Goal: Ask a question

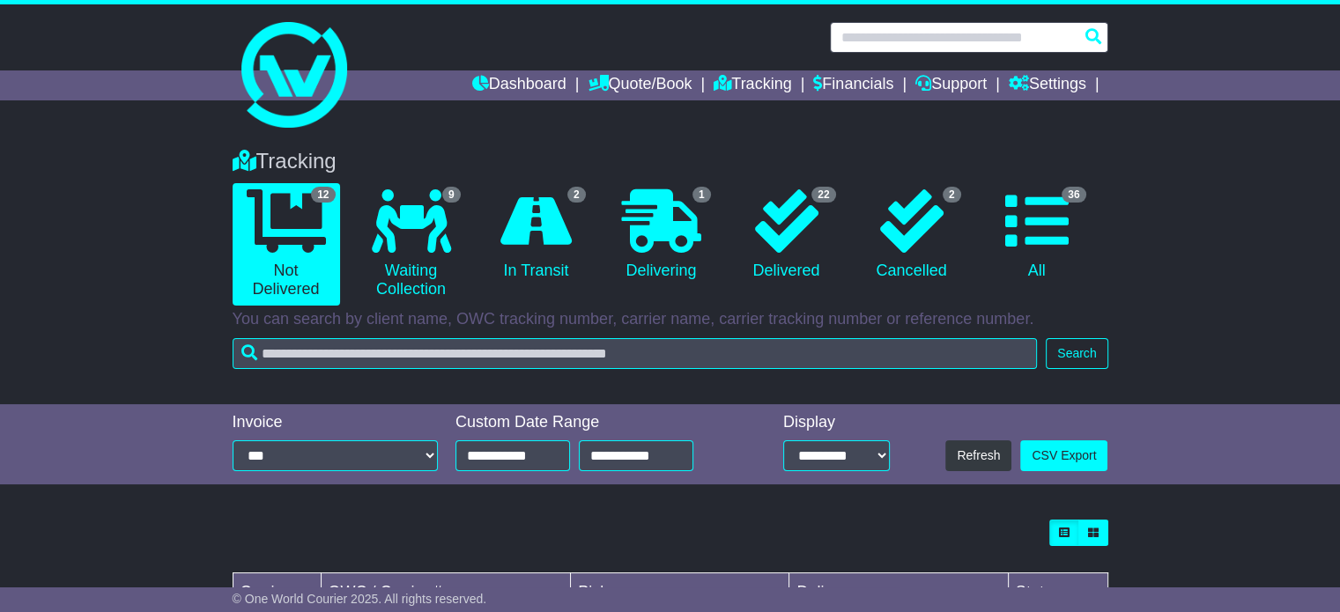
click at [956, 38] on input "text" at bounding box center [969, 37] width 278 height 31
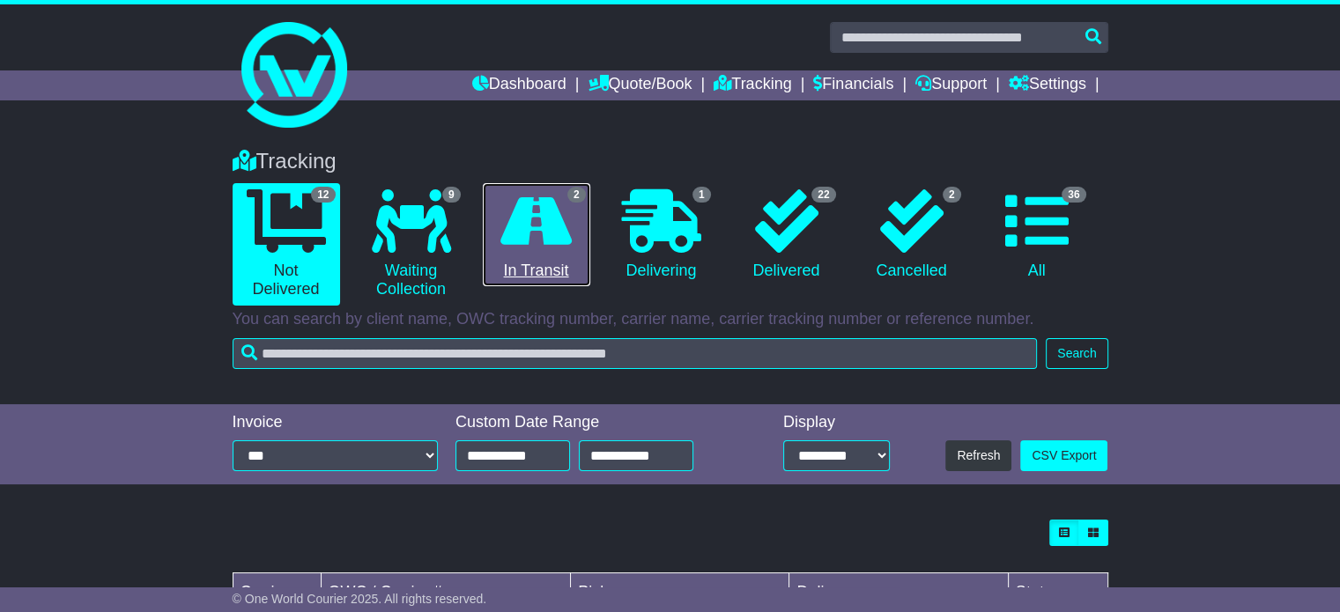
click at [532, 240] on icon at bounding box center [536, 220] width 71 height 63
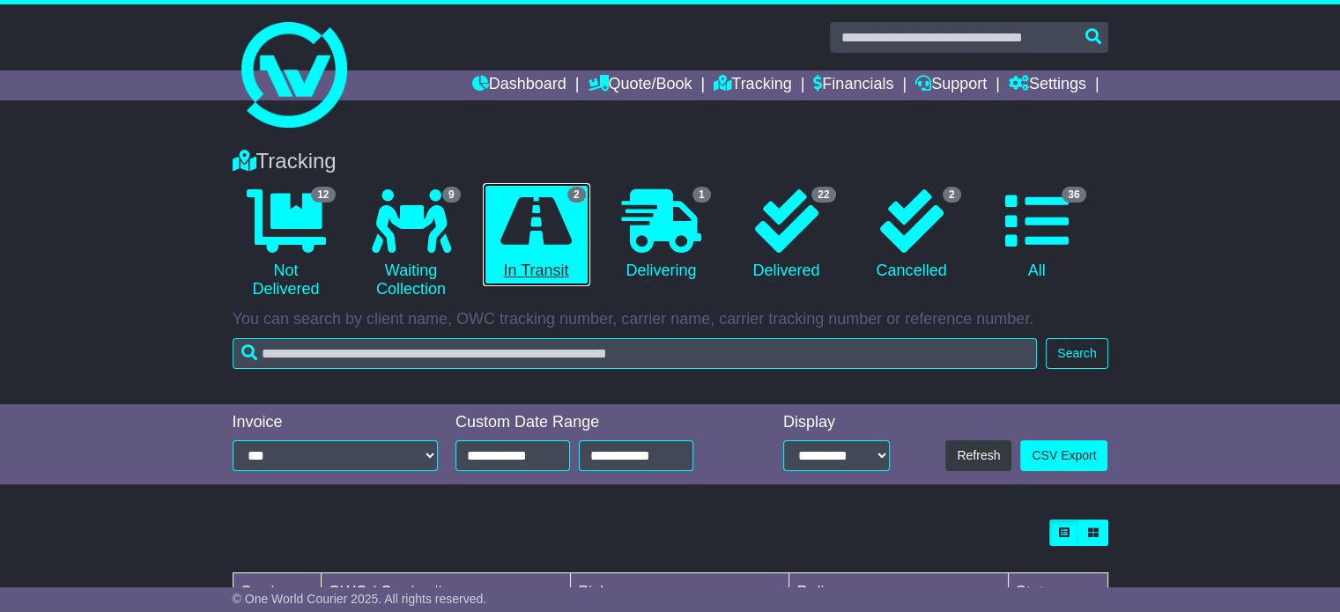
click at [525, 248] on icon at bounding box center [536, 220] width 71 height 63
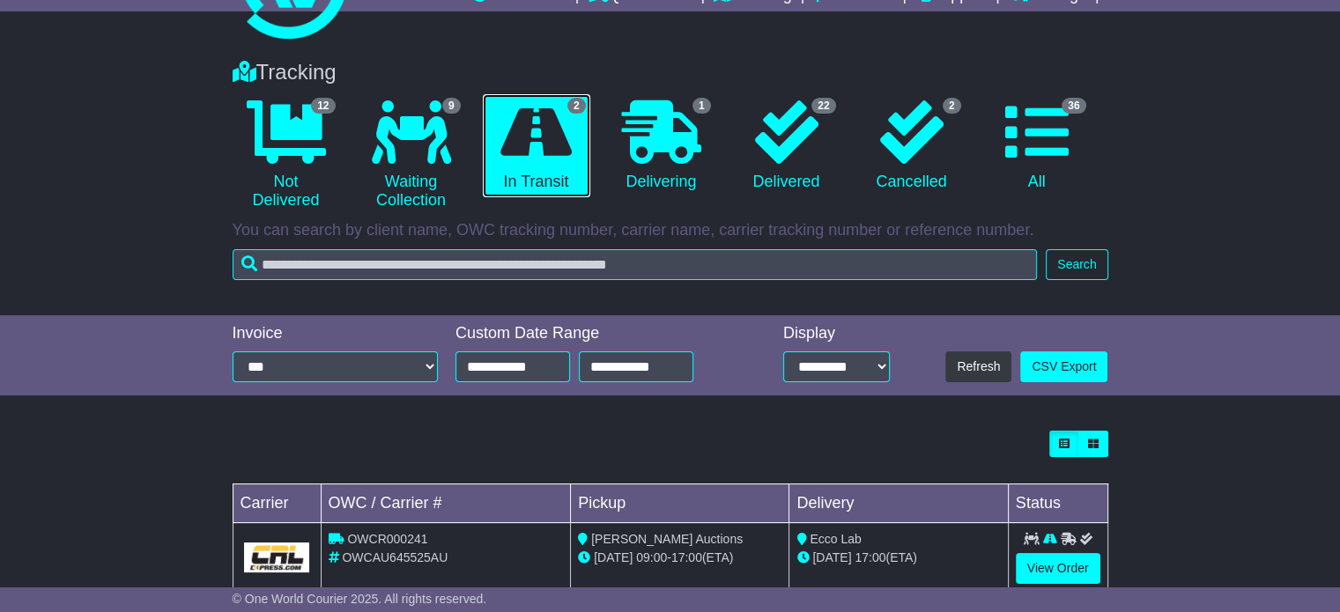
scroll to position [197, 0]
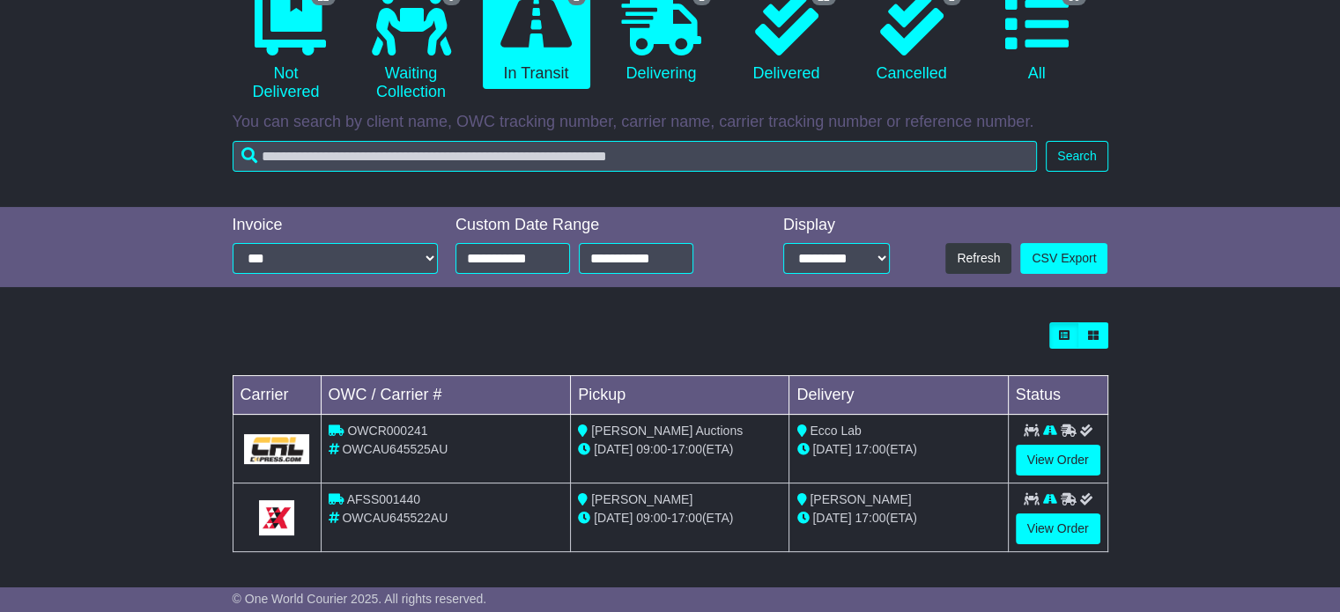
click at [673, 424] on span "Lockwood Auctions" at bounding box center [667, 431] width 152 height 14
drag, startPoint x: 673, startPoint y: 423, endPoint x: 686, endPoint y: 423, distance: 13.2
click at [673, 424] on span "Lockwood Auctions" at bounding box center [667, 431] width 152 height 14
click at [768, 424] on div "Lockwood Auctions" at bounding box center [680, 431] width 204 height 19
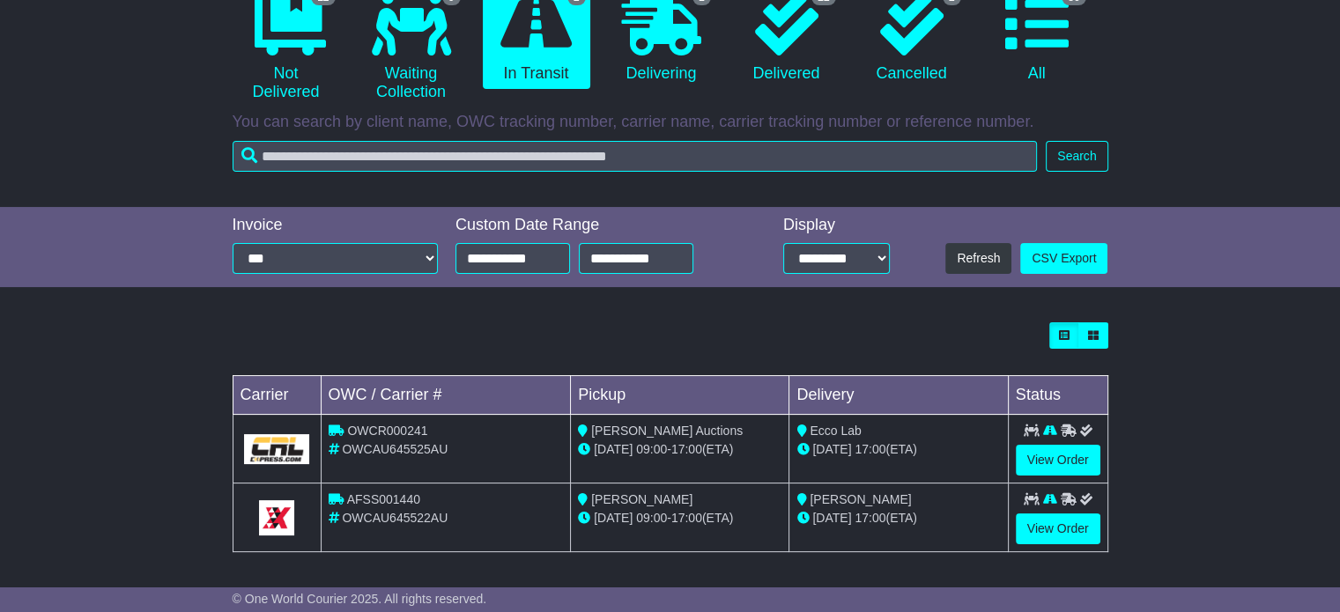
click at [663, 493] on span "lauren Grambeau" at bounding box center [641, 500] width 101 height 14
click at [702, 393] on td "Pickup" at bounding box center [680, 395] width 219 height 39
click at [686, 453] on span "17:00" at bounding box center [686, 449] width 31 height 14
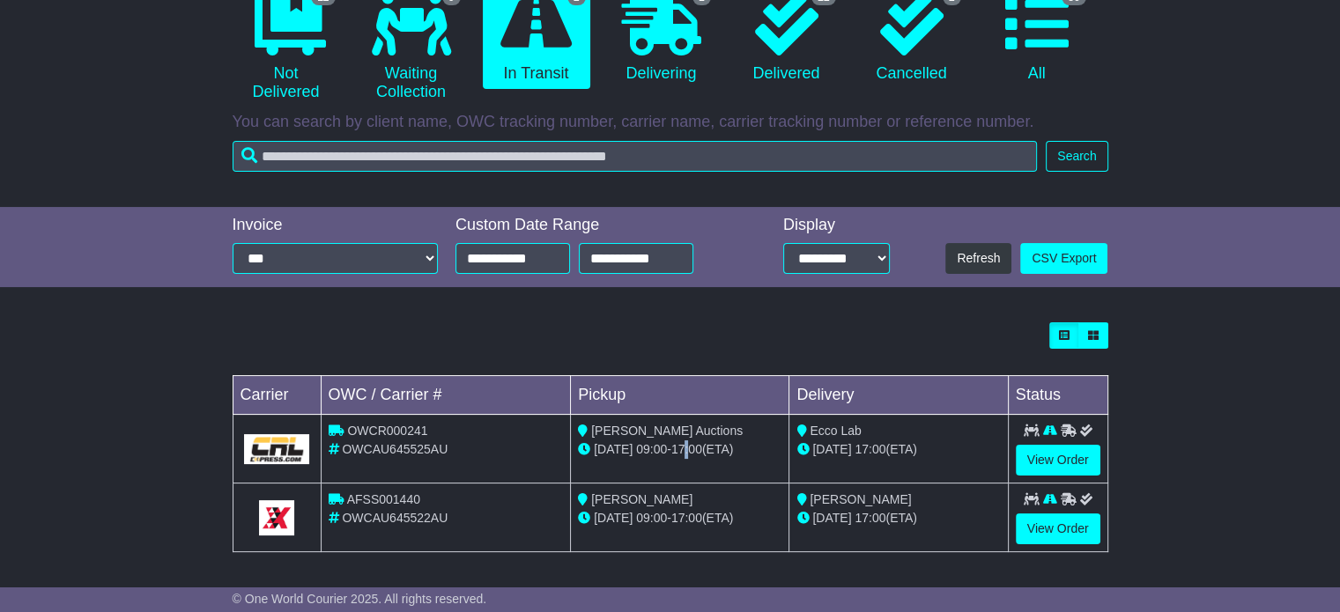
click at [686, 453] on span "17:00" at bounding box center [686, 449] width 31 height 14
click at [793, 422] on td "Ecco Lab 19 Sep 17:00 (ETA)" at bounding box center [899, 449] width 219 height 69
click at [1079, 523] on link "View Order" at bounding box center [1058, 529] width 85 height 31
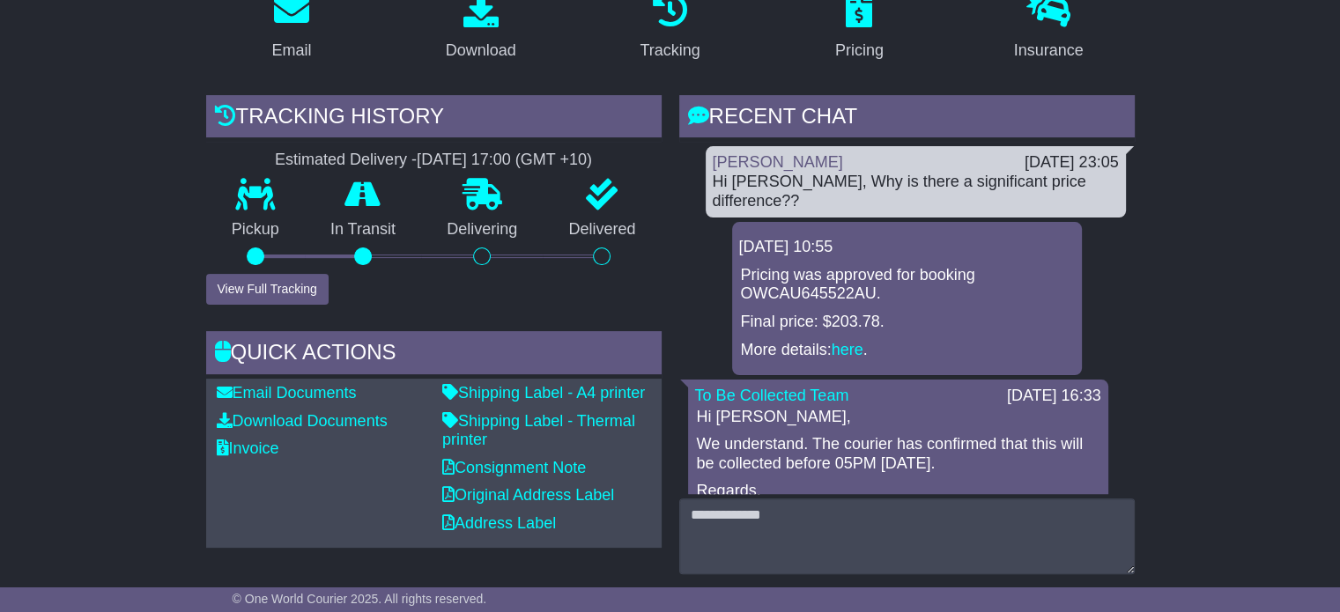
click at [937, 173] on div "Hi Gladys, Why is there a significant price difference??" at bounding box center [916, 192] width 406 height 38
click at [927, 313] on p "Final price: $203.78." at bounding box center [907, 322] width 332 height 19
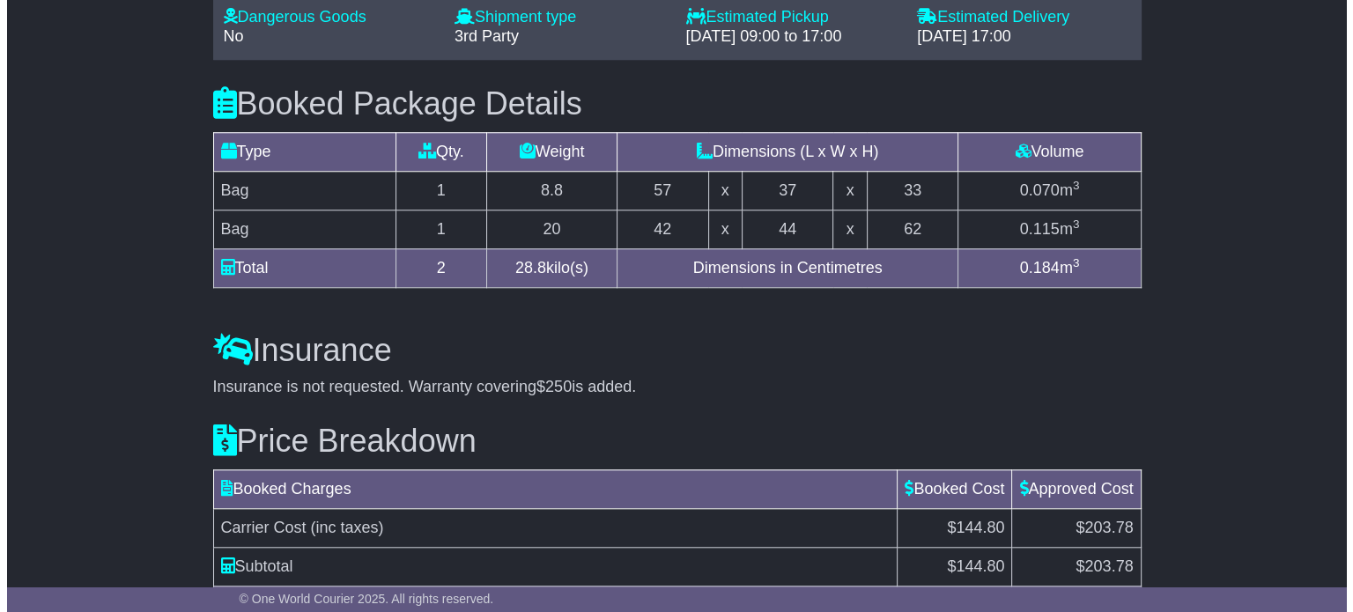
scroll to position [1635, 0]
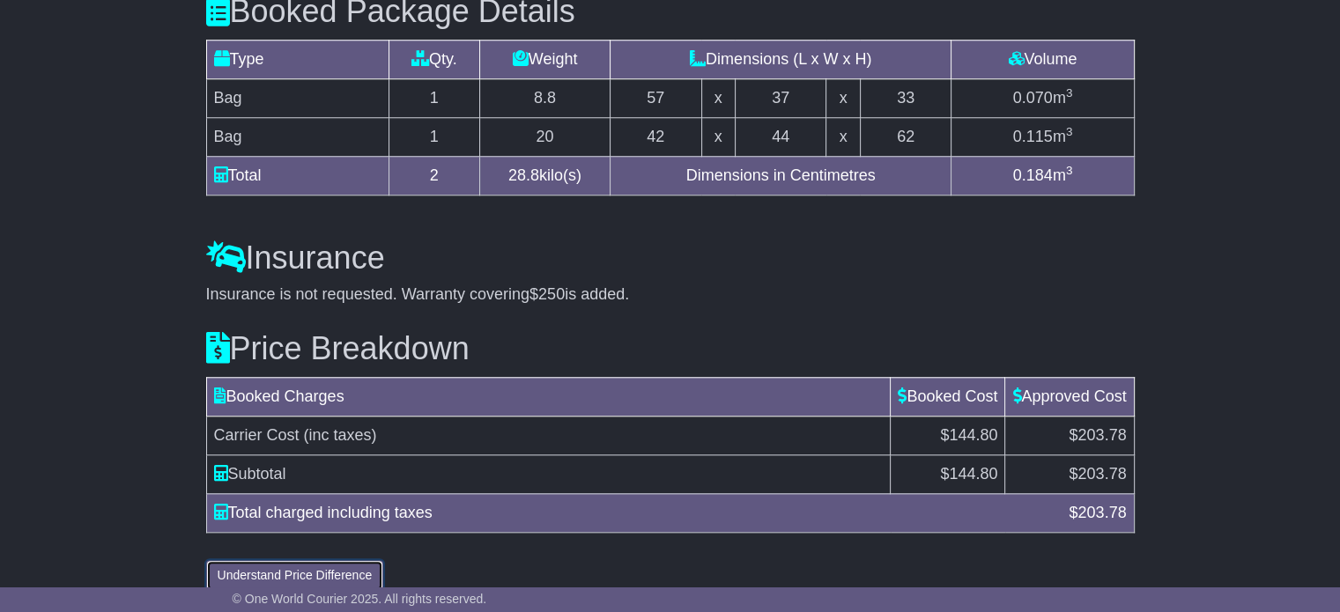
click at [349, 560] on button "Understand Price Difference" at bounding box center [295, 575] width 178 height 31
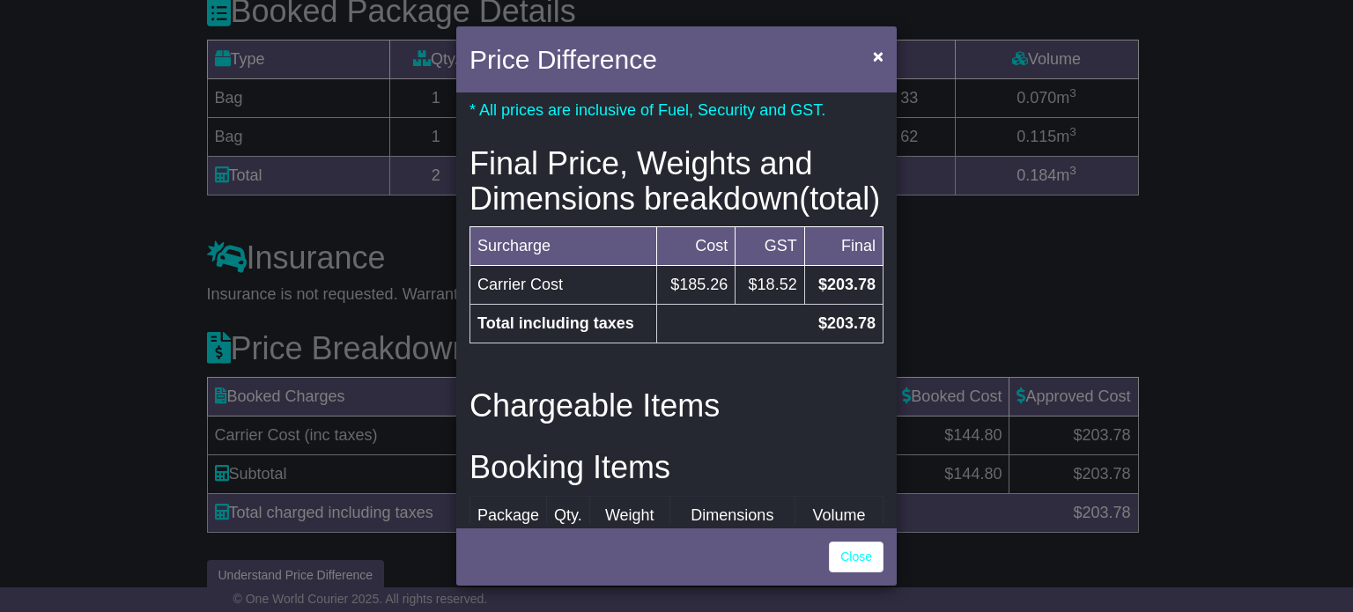
scroll to position [352, 0]
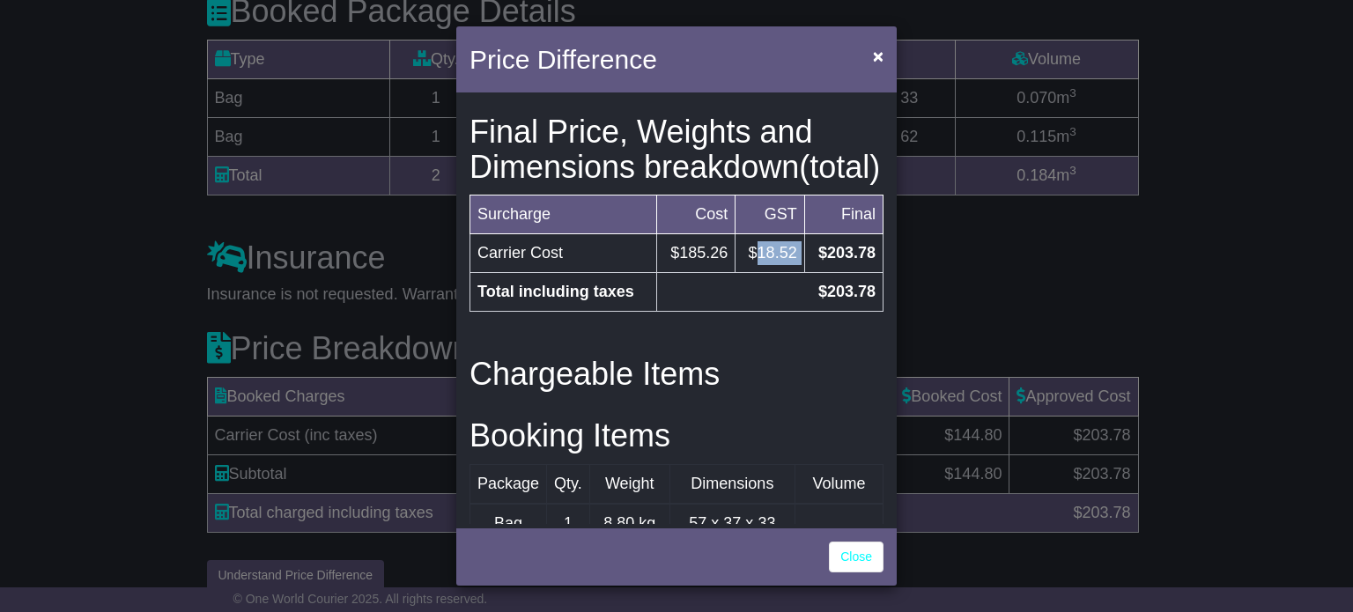
drag, startPoint x: 747, startPoint y: 287, endPoint x: 798, endPoint y: 286, distance: 51.1
click at [798, 273] on tr "Carrier Cost $185.26 $18.52 $203.78" at bounding box center [677, 253] width 413 height 39
click at [749, 312] on td "$203.78" at bounding box center [769, 292] width 226 height 39
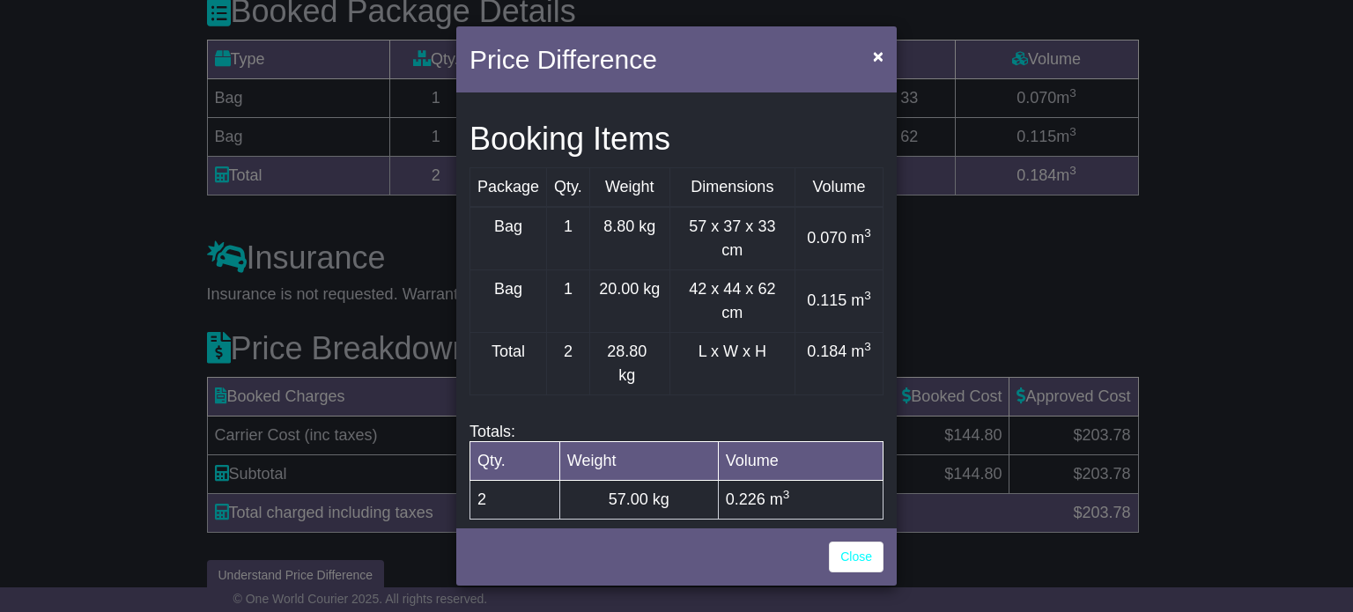
scroll to position [619, 0]
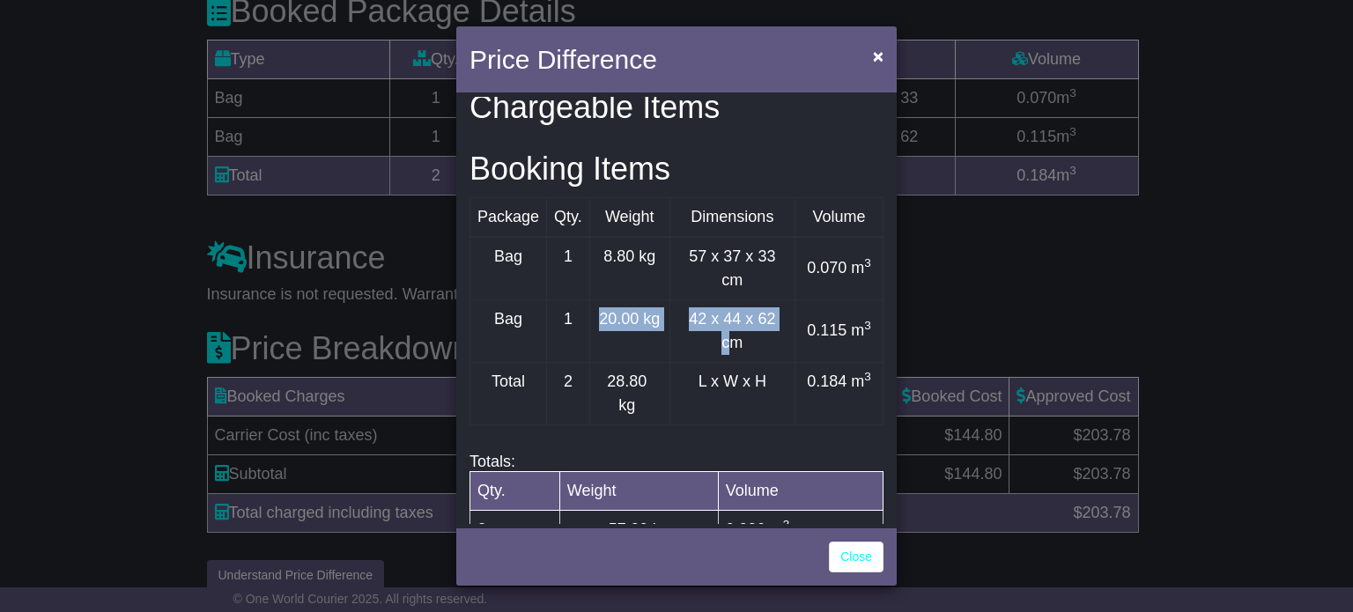
drag, startPoint x: 597, startPoint y: 345, endPoint x: 719, endPoint y: 365, distance: 124.1
click at [719, 362] on tr "Bag 1 20.00 kg 42 x 44 x 62 cm 0.115 m 3" at bounding box center [677, 331] width 413 height 63
click at [717, 362] on td "42 x 44 x 62 cm" at bounding box center [732, 331] width 125 height 63
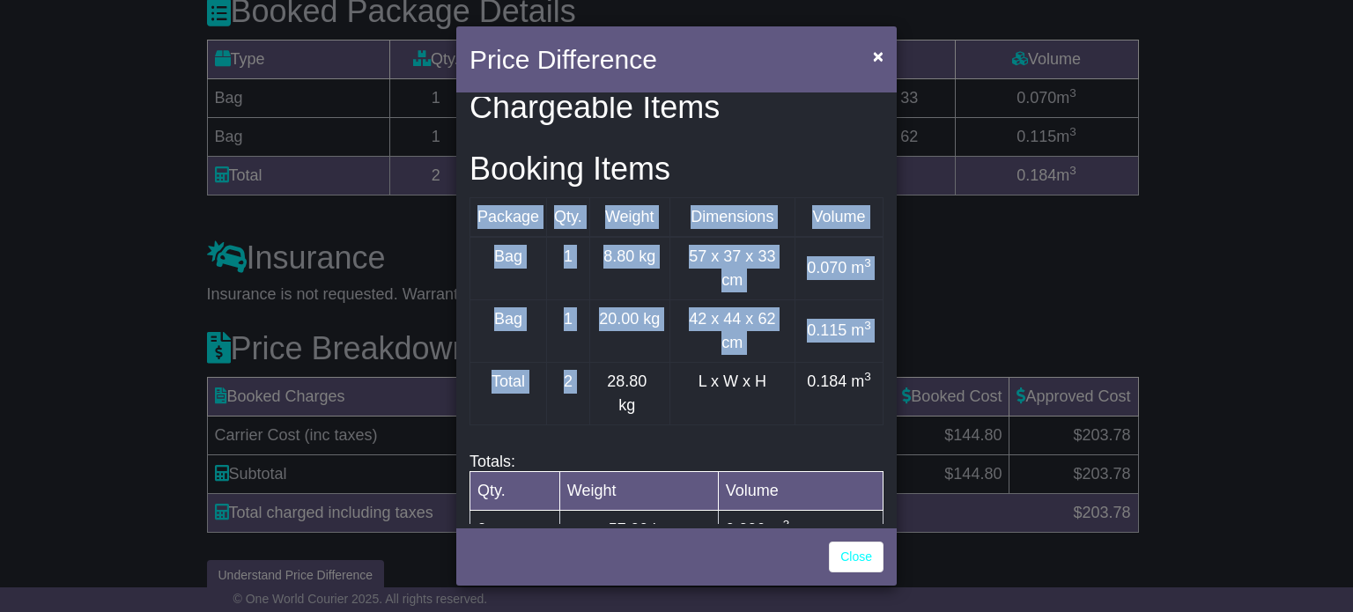
drag, startPoint x: 590, startPoint y: 404, endPoint x: 686, endPoint y: 468, distance: 115.1
click at [686, 444] on div "Package Qty. Weight Dimensions Volume Bag 1 8.80 kg 57 x 37 x 33 cm 0.070 m 3 B…" at bounding box center [677, 320] width 414 height 247
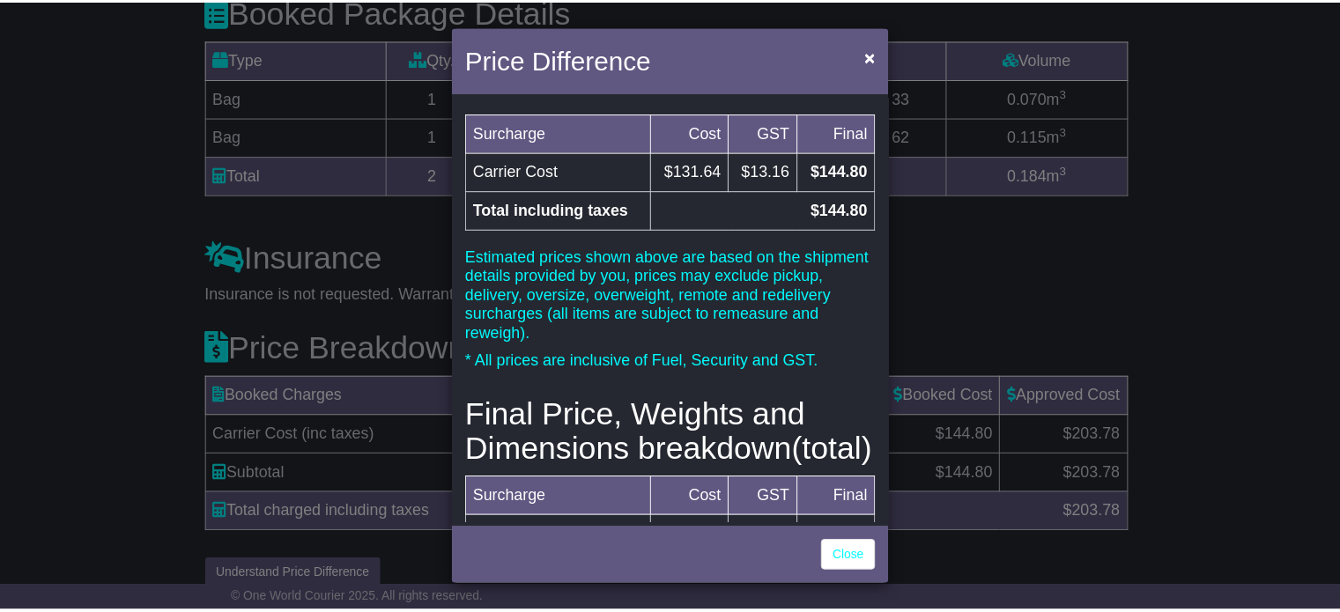
scroll to position [0, 0]
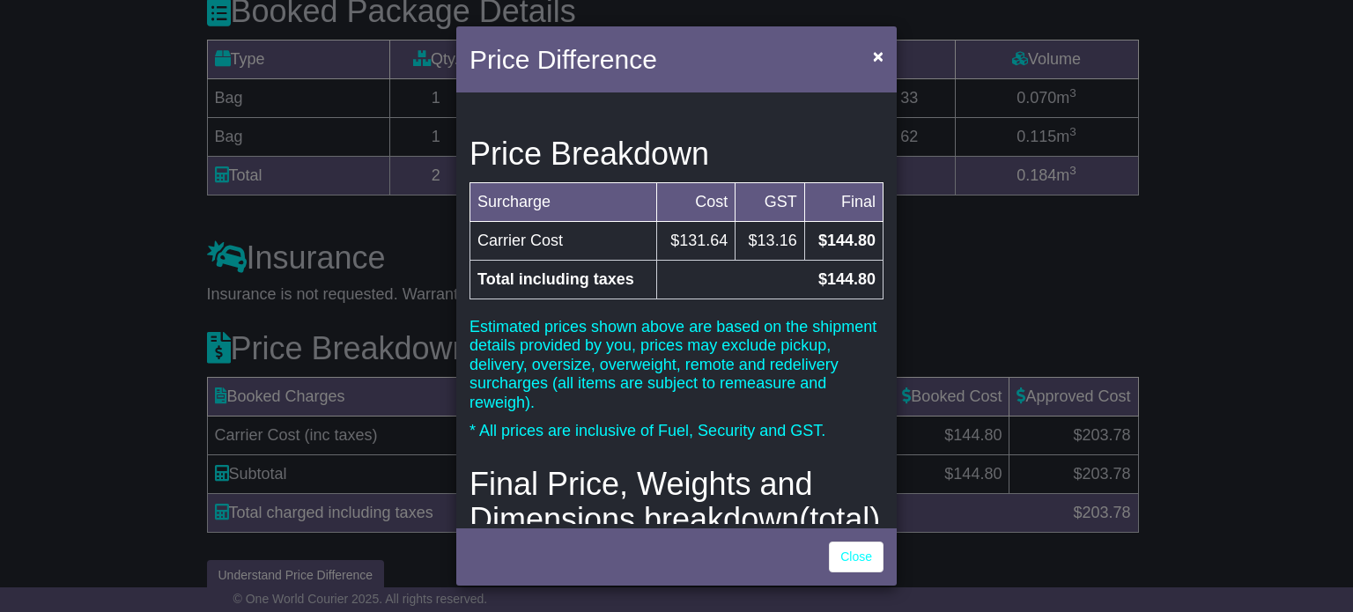
click at [864, 54] on div "Price Difference ×" at bounding box center [676, 61] width 441 height 70
click at [882, 55] on span "×" at bounding box center [878, 56] width 11 height 20
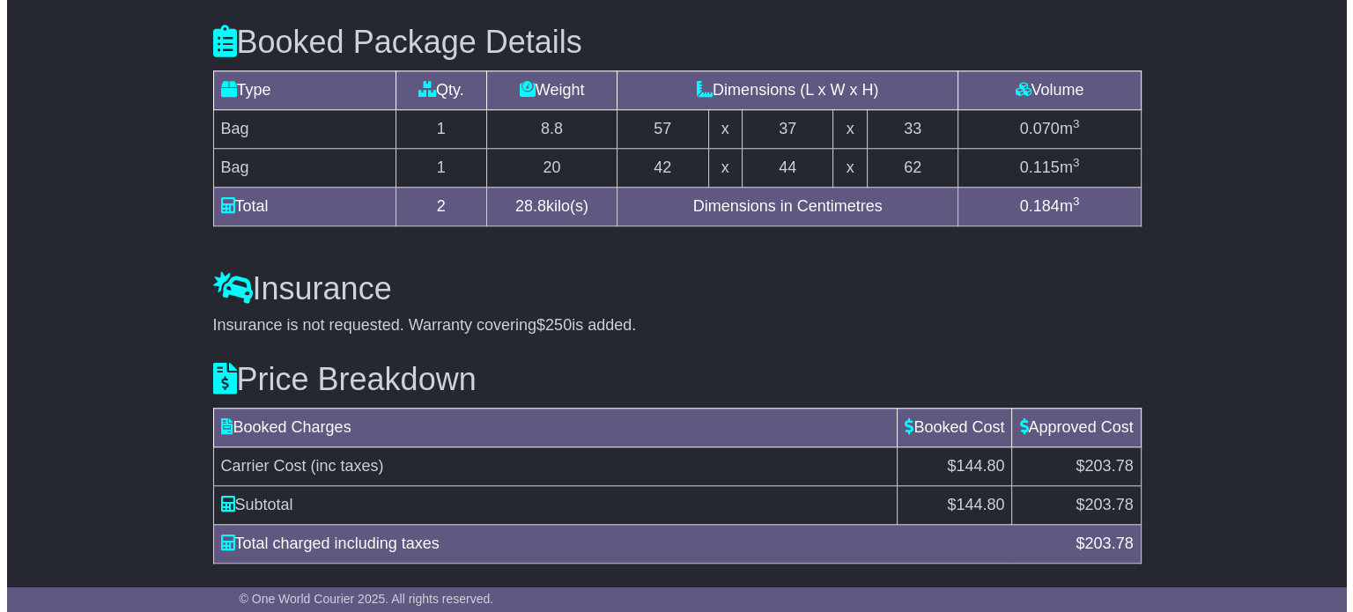
scroll to position [1635, 0]
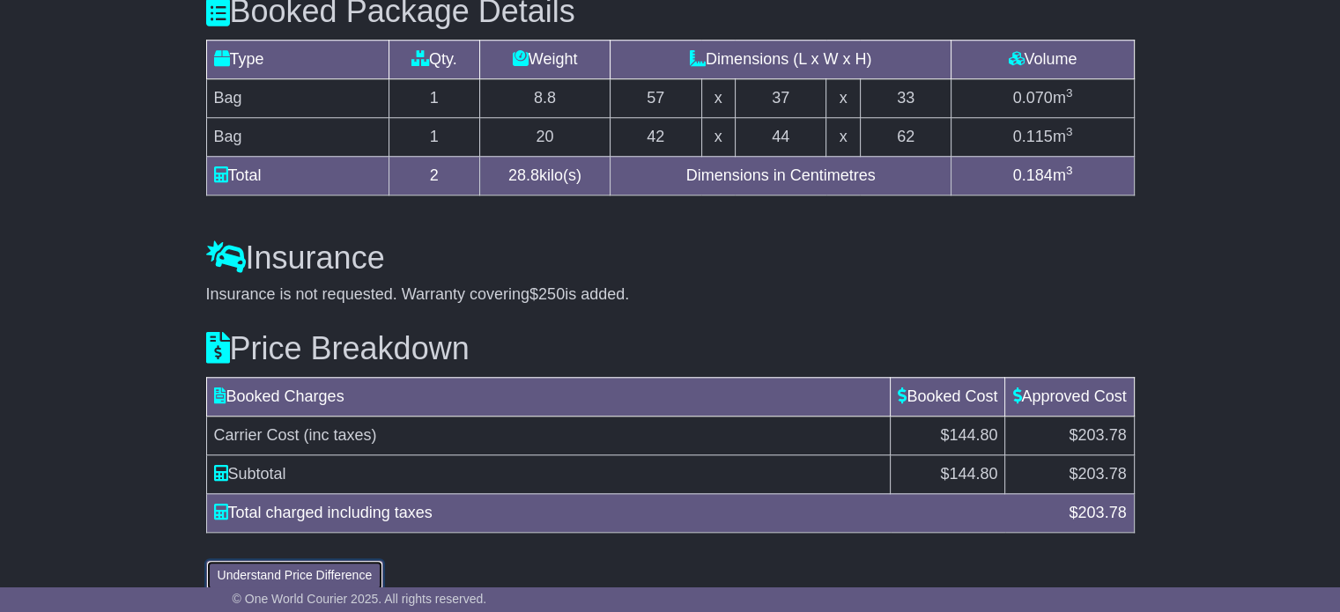
click at [307, 560] on button "Understand Price Difference" at bounding box center [295, 575] width 178 height 31
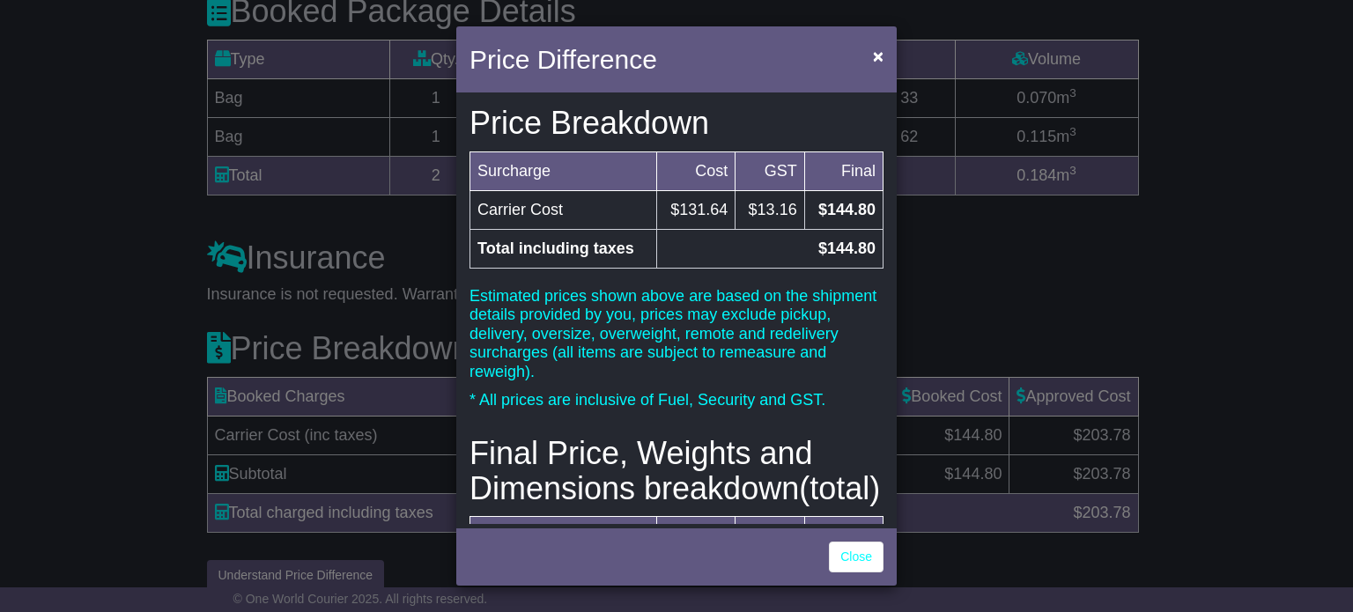
scroll to position [0, 0]
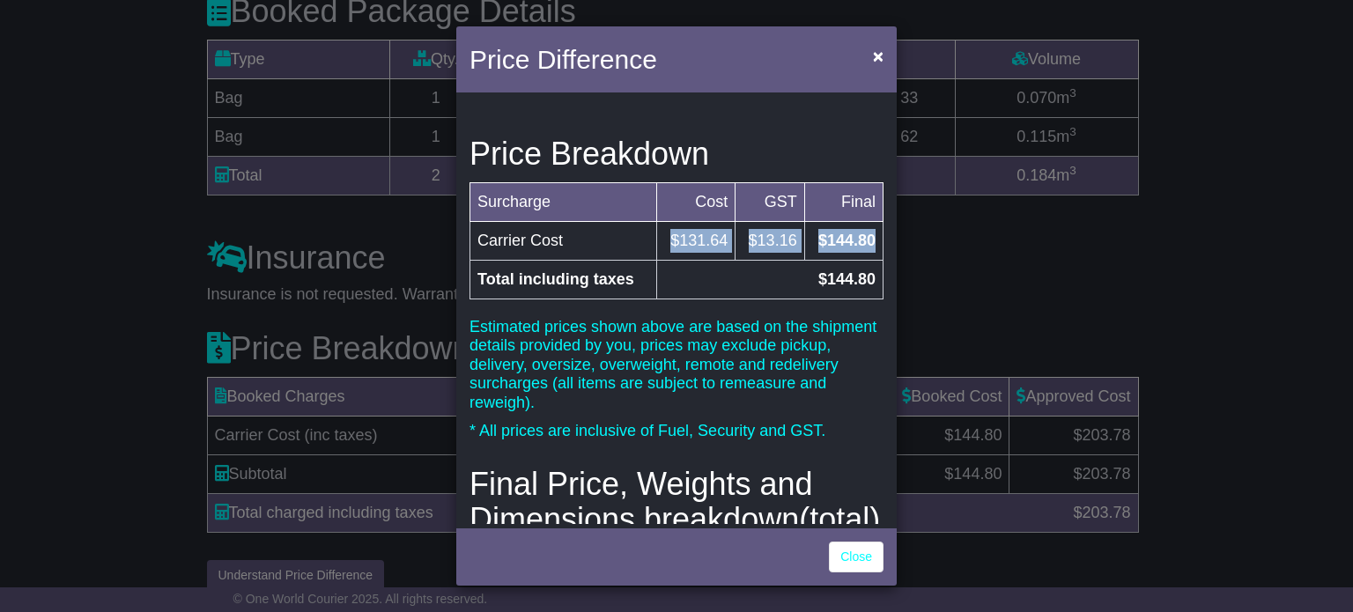
drag, startPoint x: 663, startPoint y: 235, endPoint x: 871, endPoint y: 243, distance: 208.1
click at [871, 243] on tr "Carrier Cost $131.64 $13.16 $144.80" at bounding box center [677, 240] width 413 height 39
click at [871, 243] on td "$144.80" at bounding box center [844, 240] width 78 height 39
drag, startPoint x: 871, startPoint y: 243, endPoint x: 651, endPoint y: 246, distance: 219.4
click at [651, 246] on tr "Carrier Cost $131.64 $13.16 $144.80" at bounding box center [677, 240] width 413 height 39
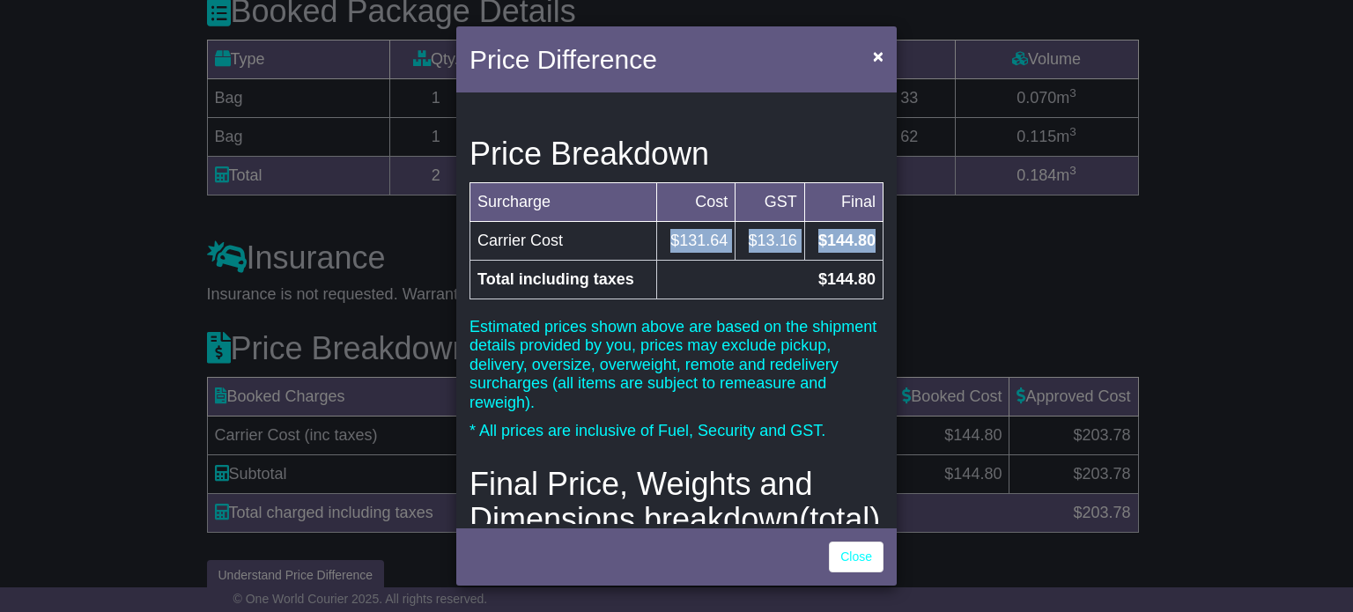
click at [656, 246] on td "$131.64" at bounding box center [695, 240] width 78 height 39
drag, startPoint x: 651, startPoint y: 246, endPoint x: 860, endPoint y: 257, distance: 209.2
click at [860, 257] on tr "Carrier Cost $131.64 $13.16 $144.80" at bounding box center [677, 240] width 413 height 39
click at [860, 257] on td "$144.80" at bounding box center [844, 240] width 78 height 39
drag, startPoint x: 774, startPoint y: 278, endPoint x: 867, endPoint y: 284, distance: 93.6
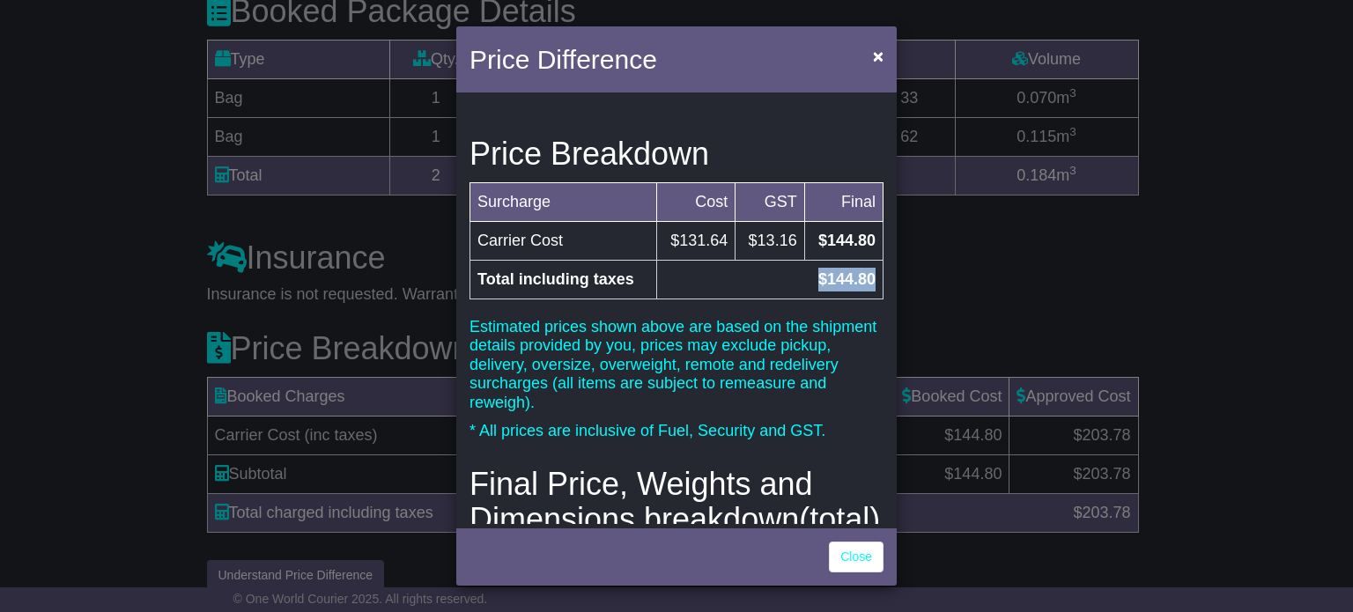
click at [867, 284] on td "$144.80" at bounding box center [769, 279] width 226 height 39
drag, startPoint x: 867, startPoint y: 284, endPoint x: 760, endPoint y: 282, distance: 107.5
click at [760, 282] on td "$144.80" at bounding box center [769, 279] width 226 height 39
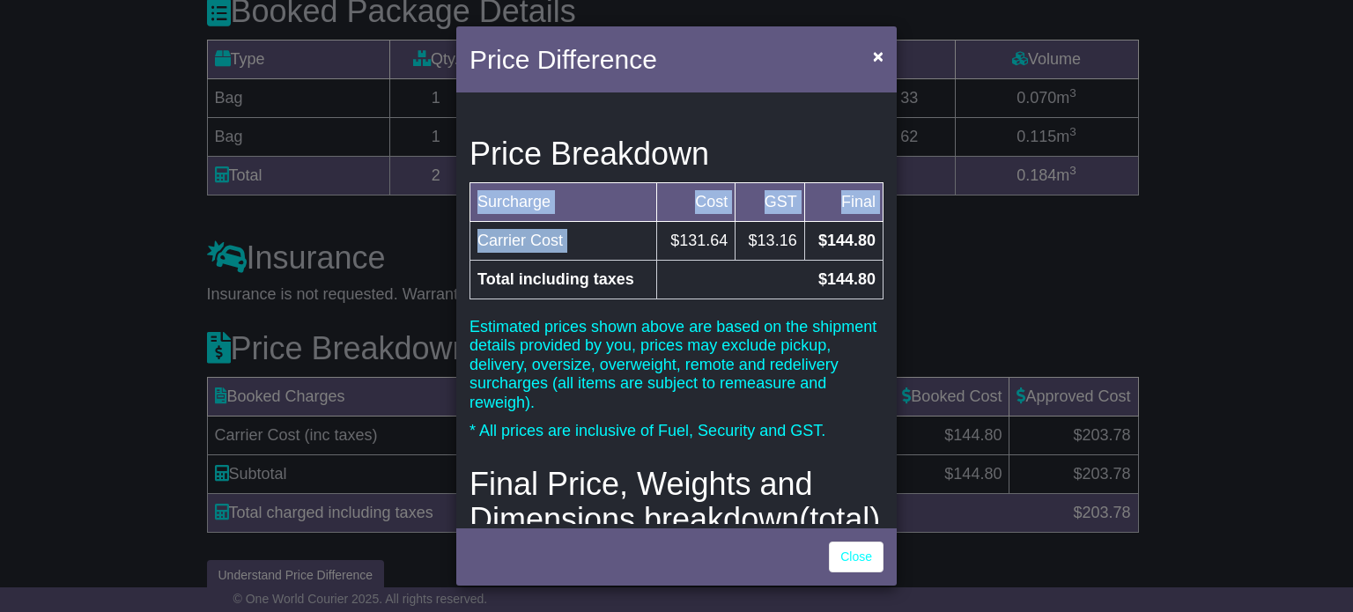
drag, startPoint x: 659, startPoint y: 242, endPoint x: 892, endPoint y: 300, distance: 239.6
click at [892, 300] on div "Price Breakdown Surcharge Cost GST Final Carrier Cost $131.64 $13.16 $144.80 To…" at bounding box center [676, 310] width 441 height 427
click at [790, 253] on td "$13.16" at bounding box center [770, 240] width 69 height 39
drag, startPoint x: 660, startPoint y: 232, endPoint x: 898, endPoint y: 308, distance: 249.7
click at [898, 307] on div "Price Difference × Price Breakdown Surcharge Cost GST Final Carrier Cost $131.6…" at bounding box center [676, 306] width 1353 height 612
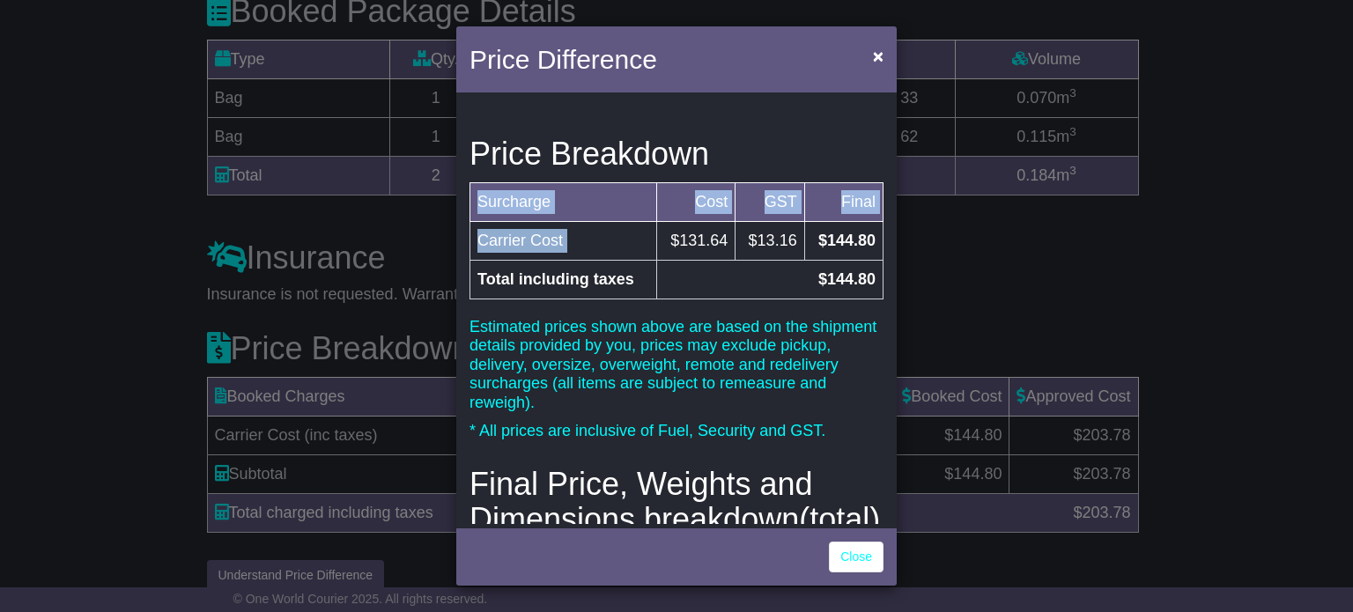
click at [800, 260] on td "$144.80" at bounding box center [769, 279] width 226 height 39
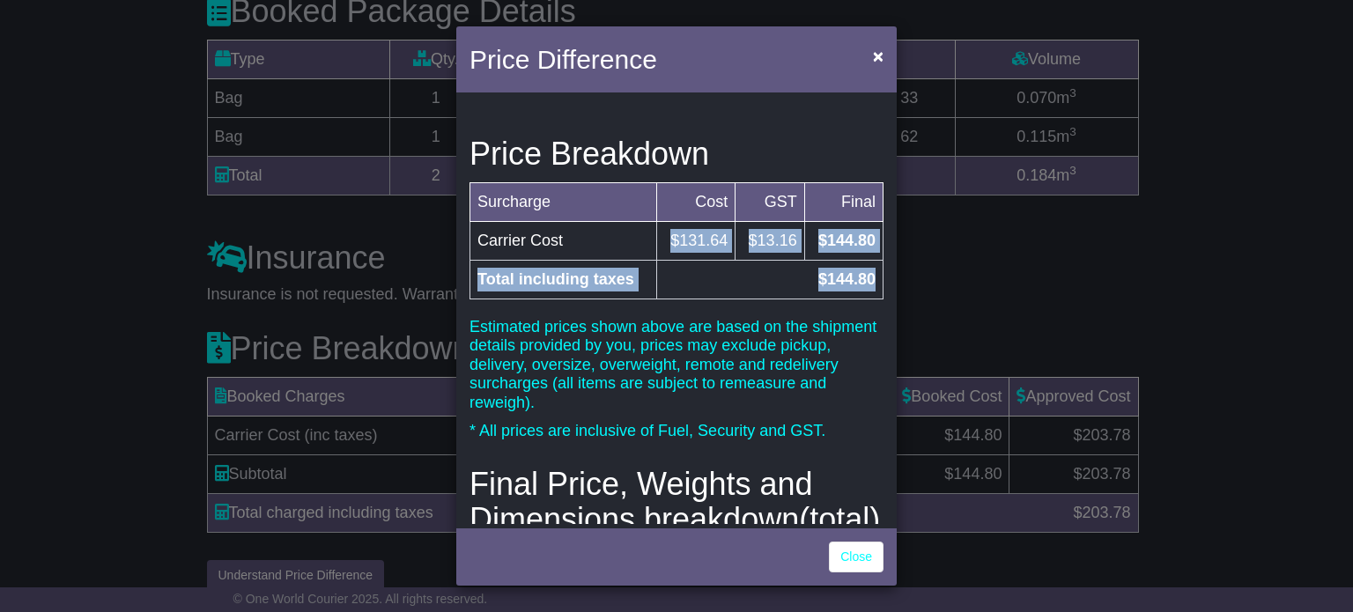
drag, startPoint x: 867, startPoint y: 286, endPoint x: 649, endPoint y: 239, distance: 222.6
click at [649, 239] on tbody "Carrier Cost $131.64 $13.16 $144.80 Total including taxes $144.80" at bounding box center [677, 260] width 413 height 78
click at [656, 239] on td "$131.64" at bounding box center [695, 240] width 78 height 39
drag, startPoint x: 649, startPoint y: 239, endPoint x: 847, endPoint y: 302, distance: 207.3
click at [847, 302] on div "Surcharge Cost GST Final Carrier Cost $131.64 $13.16 $144.80 Total including ta…" at bounding box center [677, 250] width 414 height 136
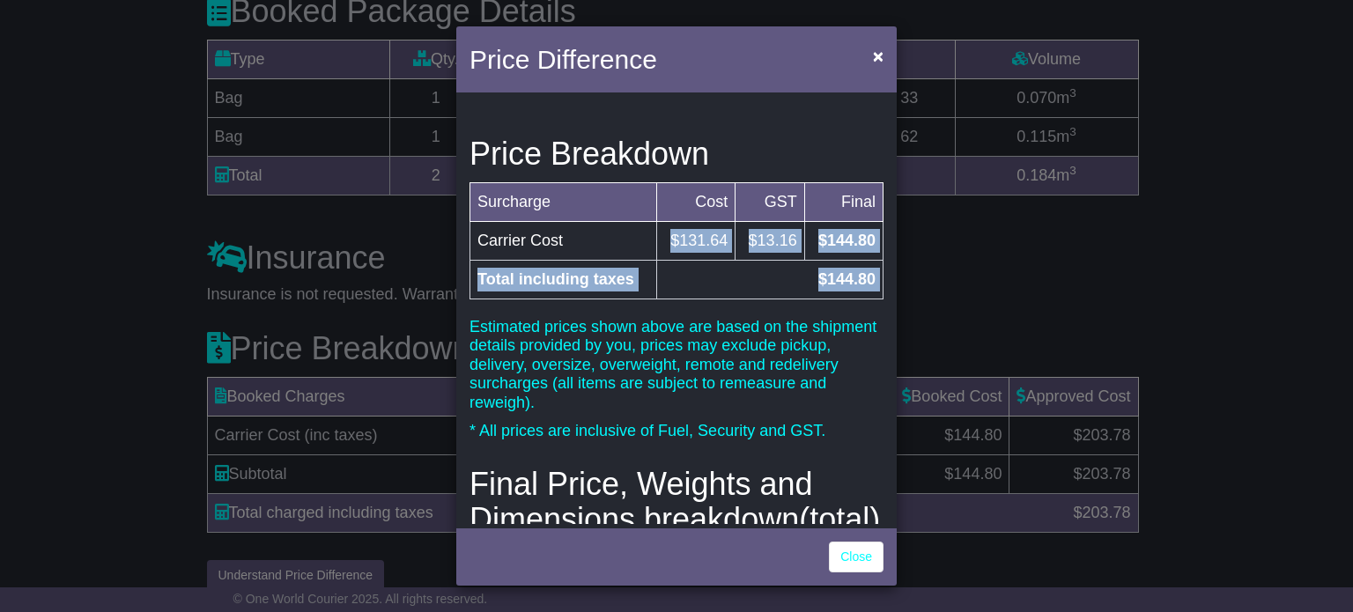
click at [881, 278] on div "Price Breakdown Surcharge Cost GST Final Carrier Cost $131.64 $13.16 $144.80 To…" at bounding box center [676, 310] width 441 height 427
drag, startPoint x: 867, startPoint y: 285, endPoint x: 662, endPoint y: 253, distance: 207.7
click at [662, 253] on tbody "Carrier Cost $131.64 $13.16 $144.80 Total including taxes $144.80" at bounding box center [677, 260] width 413 height 78
click at [663, 242] on td "$131.64" at bounding box center [695, 240] width 78 height 39
drag, startPoint x: 663, startPoint y: 242, endPoint x: 868, endPoint y: 318, distance: 218.9
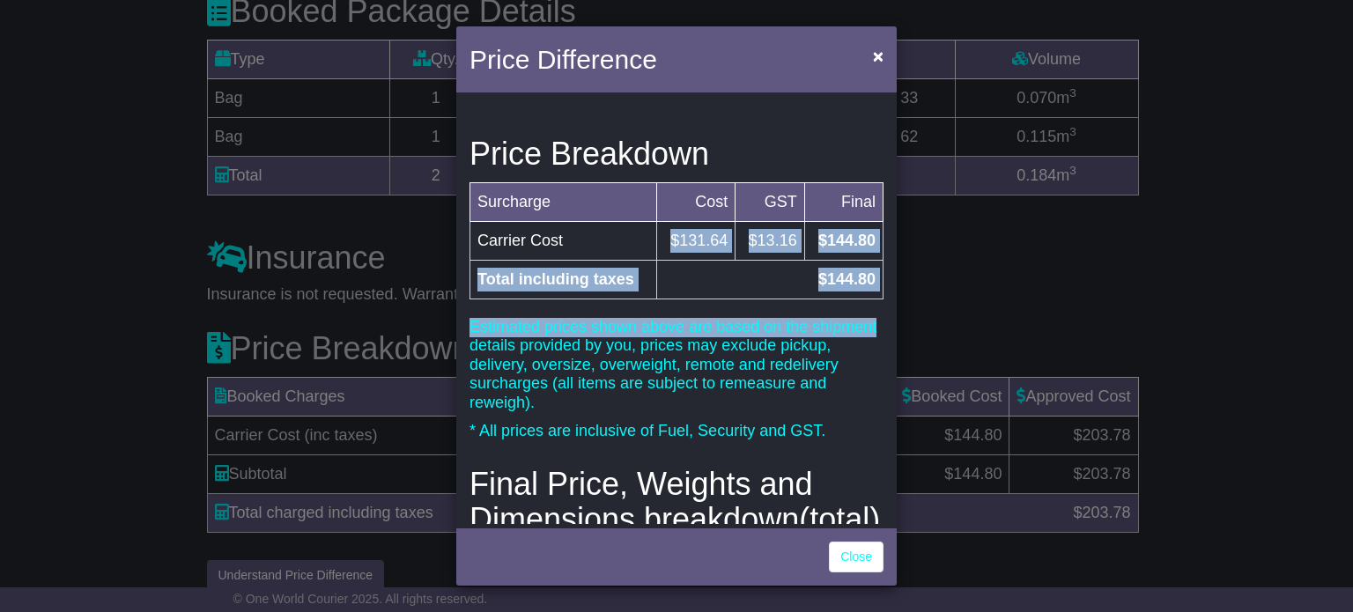
click at [868, 318] on div "Price Breakdown Surcharge Cost GST Final Carrier Cost $131.64 $13.16 $144.80 To…" at bounding box center [676, 310] width 441 height 427
click at [877, 282] on div "Price Breakdown Surcharge Cost GST Final Carrier Cost $131.64 $13.16 $144.80 To…" at bounding box center [676, 310] width 441 height 427
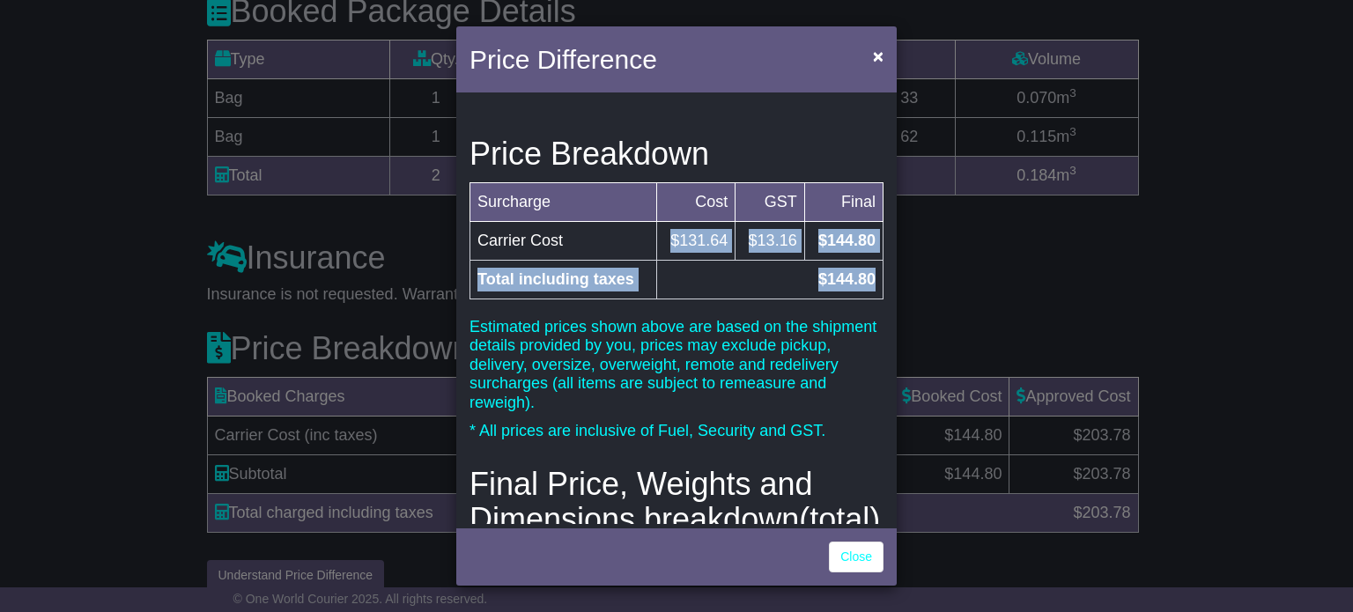
drag, startPoint x: 866, startPoint y: 281, endPoint x: 665, endPoint y: 226, distance: 208.4
click at [665, 226] on tbody "Carrier Cost $131.64 $13.16 $144.80 Total including taxes $144.80" at bounding box center [677, 260] width 413 height 78
click at [665, 226] on td "$131.64" at bounding box center [695, 240] width 78 height 39
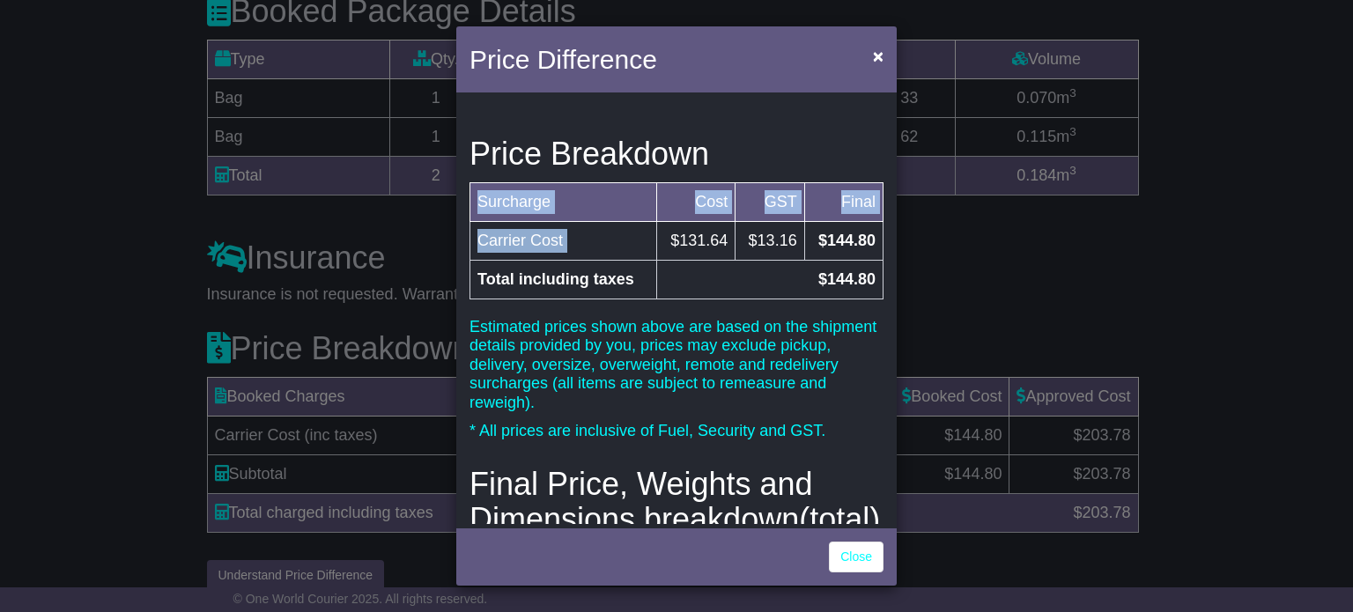
drag, startPoint x: 659, startPoint y: 230, endPoint x: 899, endPoint y: 272, distance: 243.4
click at [899, 272] on div "Price Difference × Price Breakdown Surcharge Cost GST Final Carrier Cost $131.6…" at bounding box center [676, 306] width 1353 height 612
click at [846, 277] on td "$144.80" at bounding box center [769, 279] width 226 height 39
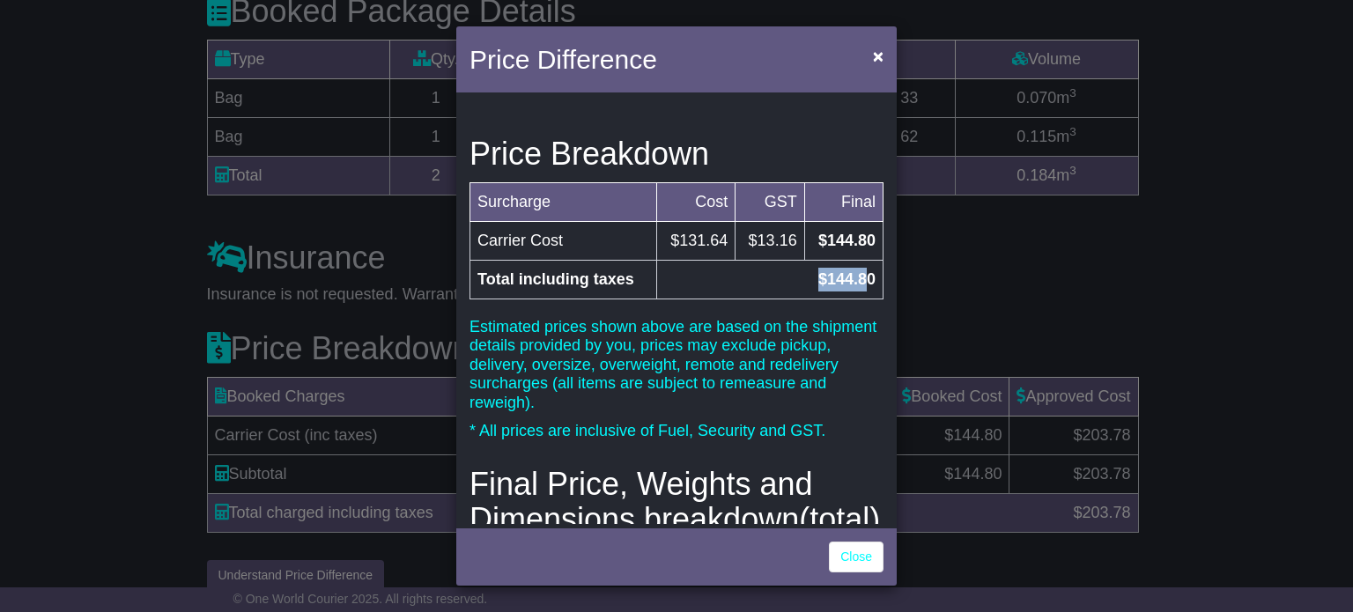
drag, startPoint x: 856, startPoint y: 267, endPoint x: 805, endPoint y: 273, distance: 50.6
click at [805, 273] on td "$144.80" at bounding box center [769, 279] width 226 height 39
click at [858, 266] on td "$144.80" at bounding box center [769, 279] width 226 height 39
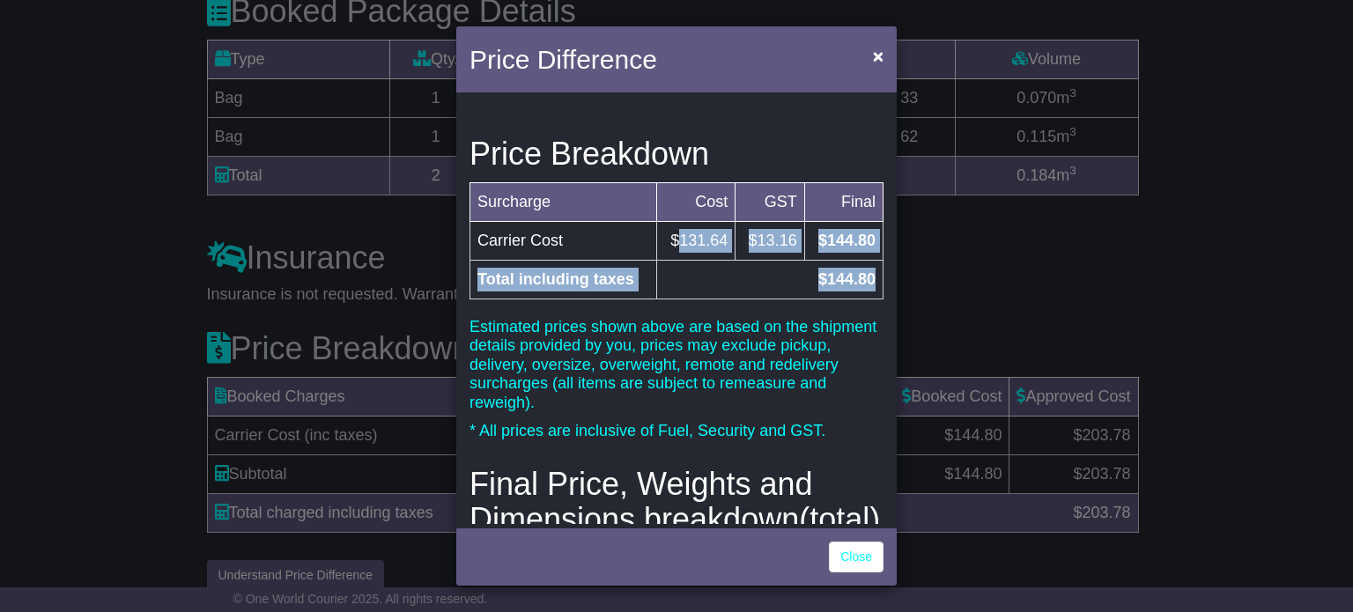
drag, startPoint x: 871, startPoint y: 272, endPoint x: 670, endPoint y: 251, distance: 202.0
click at [670, 251] on tbody "Carrier Cost $131.64 $13.16 $144.80 Total including taxes $144.80" at bounding box center [677, 260] width 413 height 78
click at [670, 251] on td "$131.64" at bounding box center [695, 240] width 78 height 39
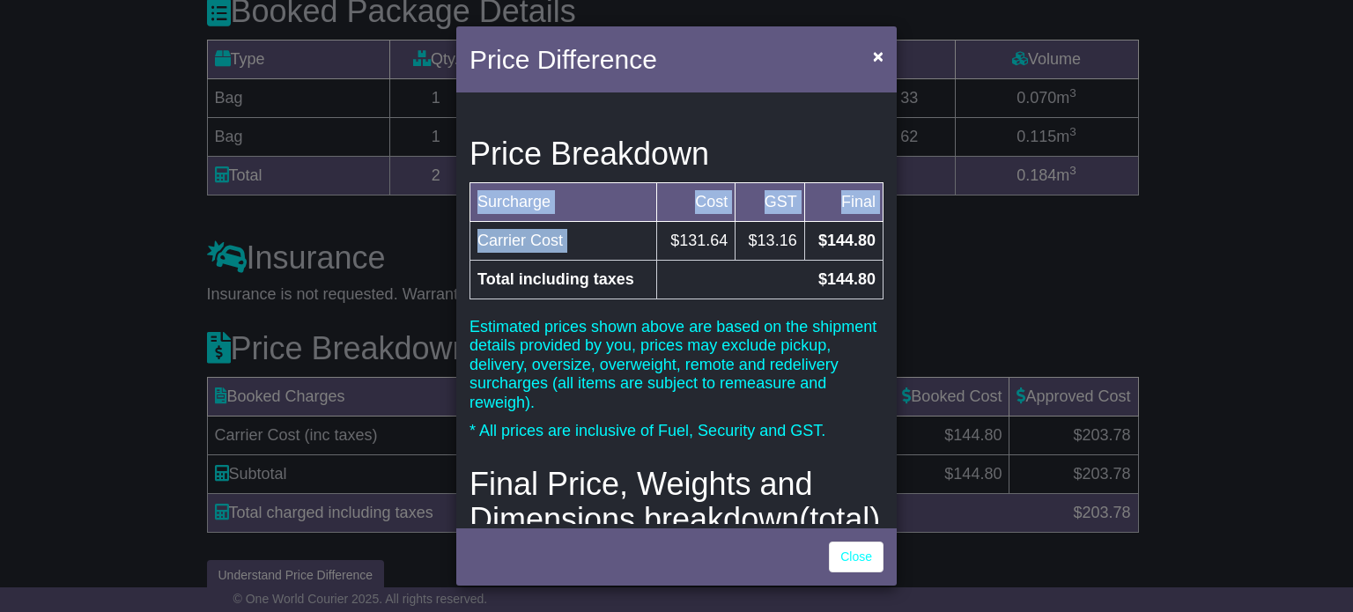
drag, startPoint x: 661, startPoint y: 244, endPoint x: 867, endPoint y: 286, distance: 210.3
click at [854, 302] on div "Surcharge Cost GST Final Carrier Cost $131.64 $13.16 $144.80 Total including ta…" at bounding box center [677, 250] width 414 height 136
click at [871, 281] on td "$144.80" at bounding box center [769, 279] width 226 height 39
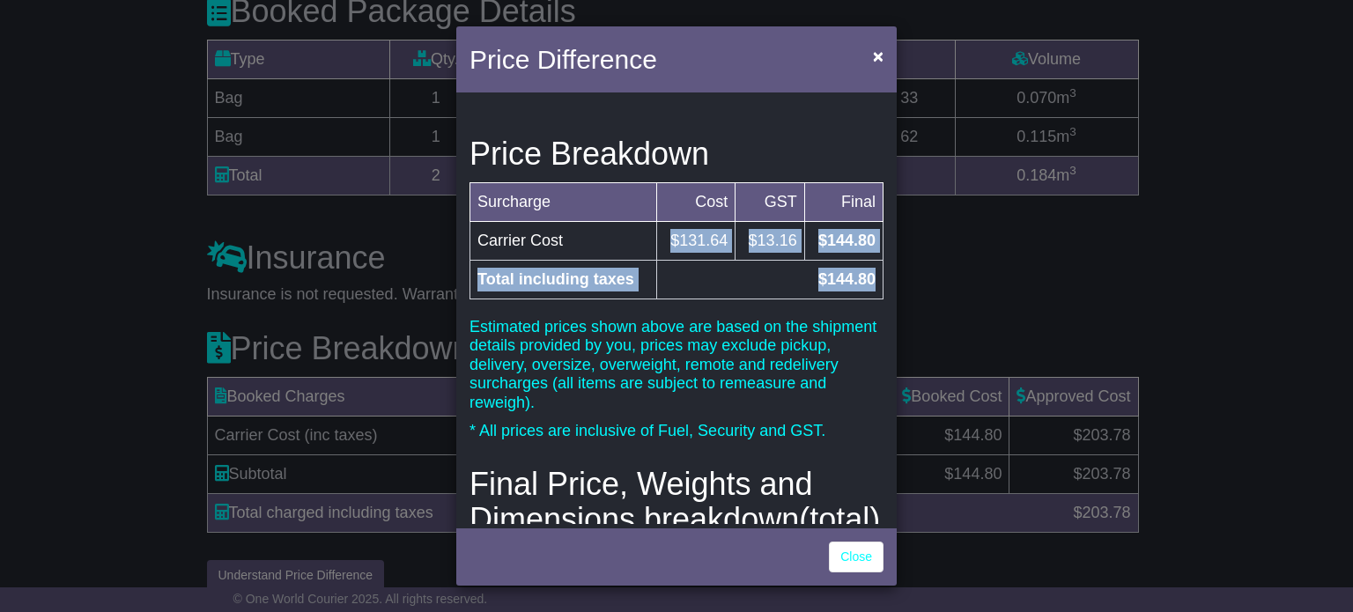
drag, startPoint x: 871, startPoint y: 281, endPoint x: 659, endPoint y: 243, distance: 214.8
click at [659, 243] on tbody "Carrier Cost $131.64 $13.16 $144.80 Total including taxes $144.80" at bounding box center [677, 260] width 413 height 78
click at [659, 243] on td "$131.64" at bounding box center [695, 240] width 78 height 39
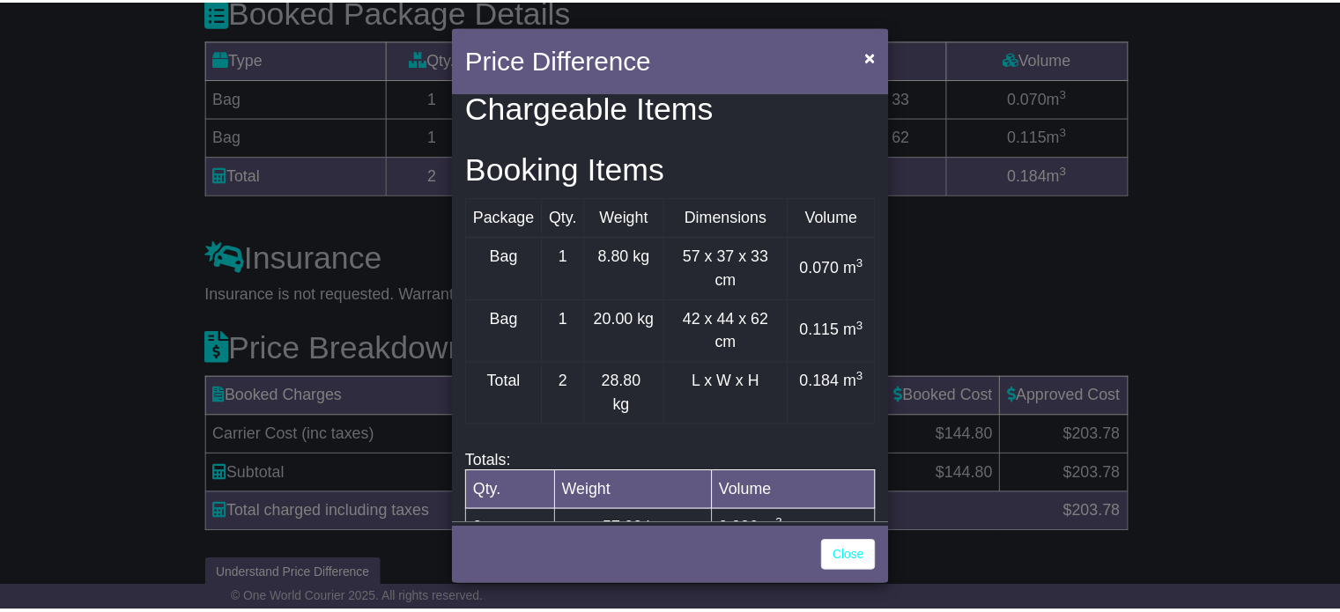
scroll to position [267, 0]
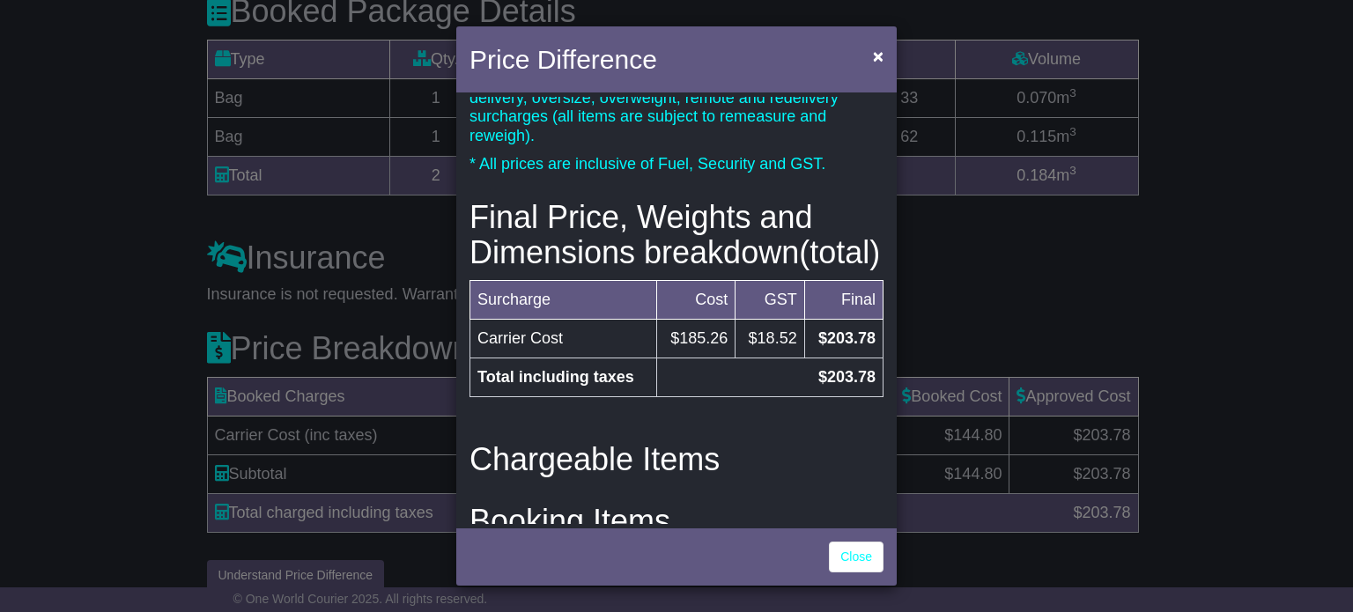
click at [812, 397] on td "$203.78" at bounding box center [769, 378] width 226 height 39
click at [745, 397] on td "$203.78" at bounding box center [769, 378] width 226 height 39
click at [857, 359] on td "$203.78" at bounding box center [844, 339] width 78 height 39
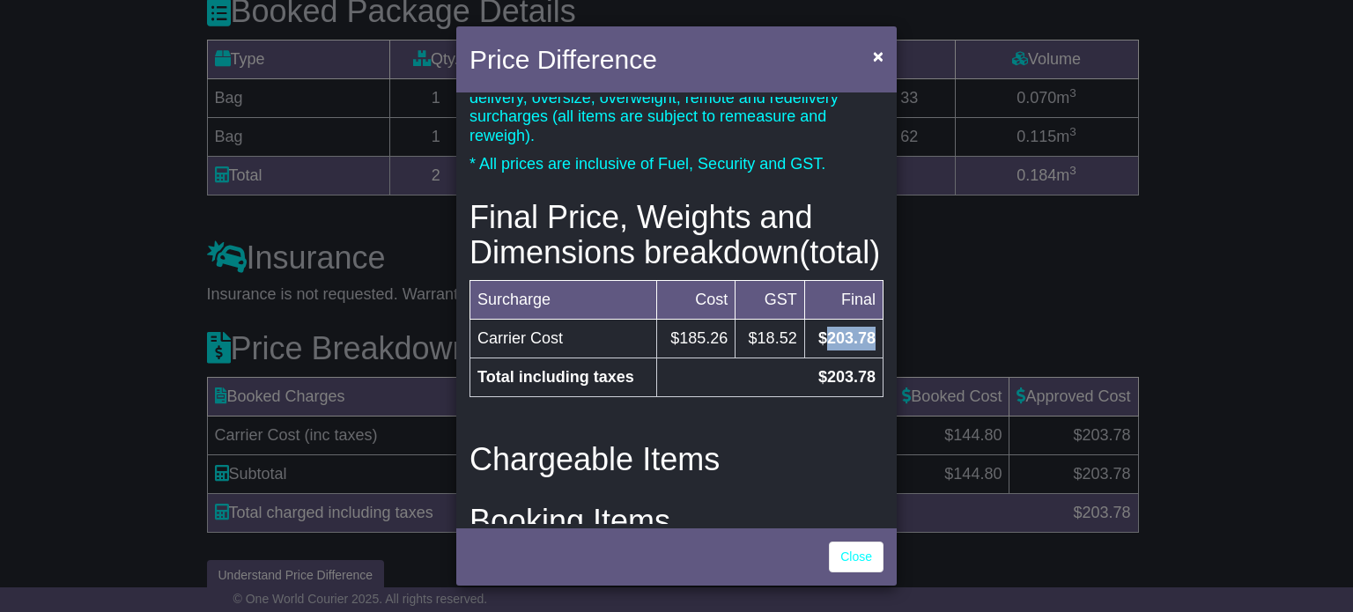
click at [857, 359] on td "$203.78" at bounding box center [844, 339] width 78 height 39
drag, startPoint x: 793, startPoint y: 393, endPoint x: 790, endPoint y: 373, distance: 20.4
click at [792, 389] on tbody "Carrier Cost $185.26 $18.52 $203.78 Total including taxes $203.78" at bounding box center [677, 359] width 413 height 78
click at [866, 49] on button "×" at bounding box center [878, 56] width 28 height 36
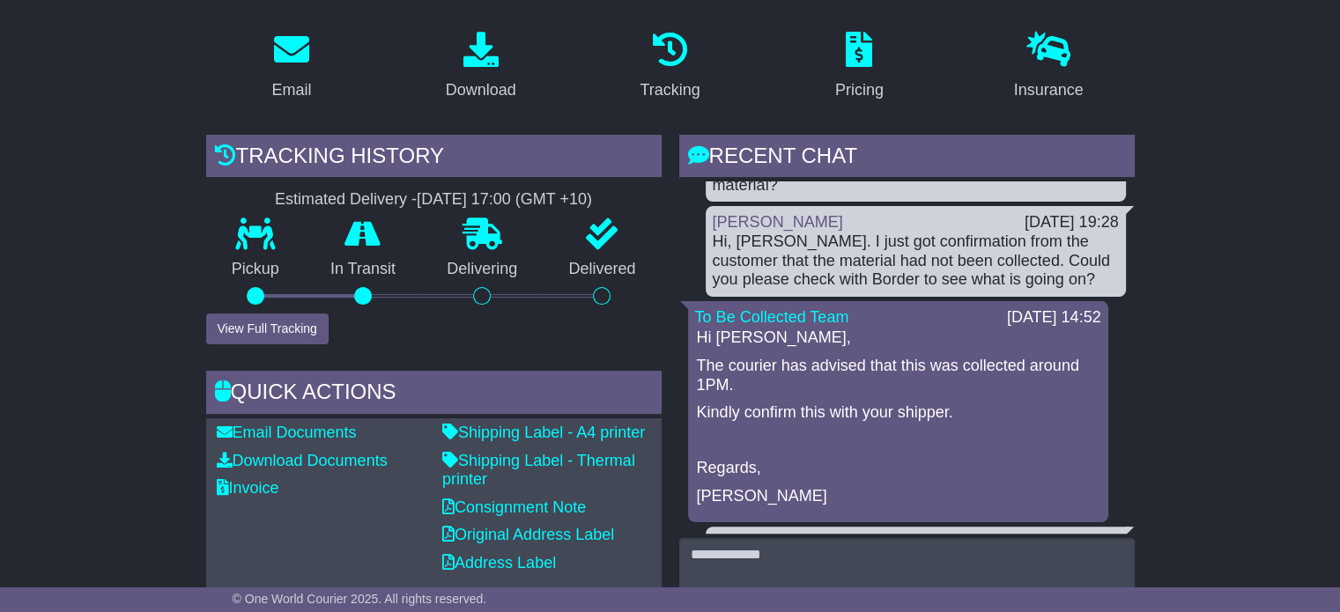
scroll to position [176, 0]
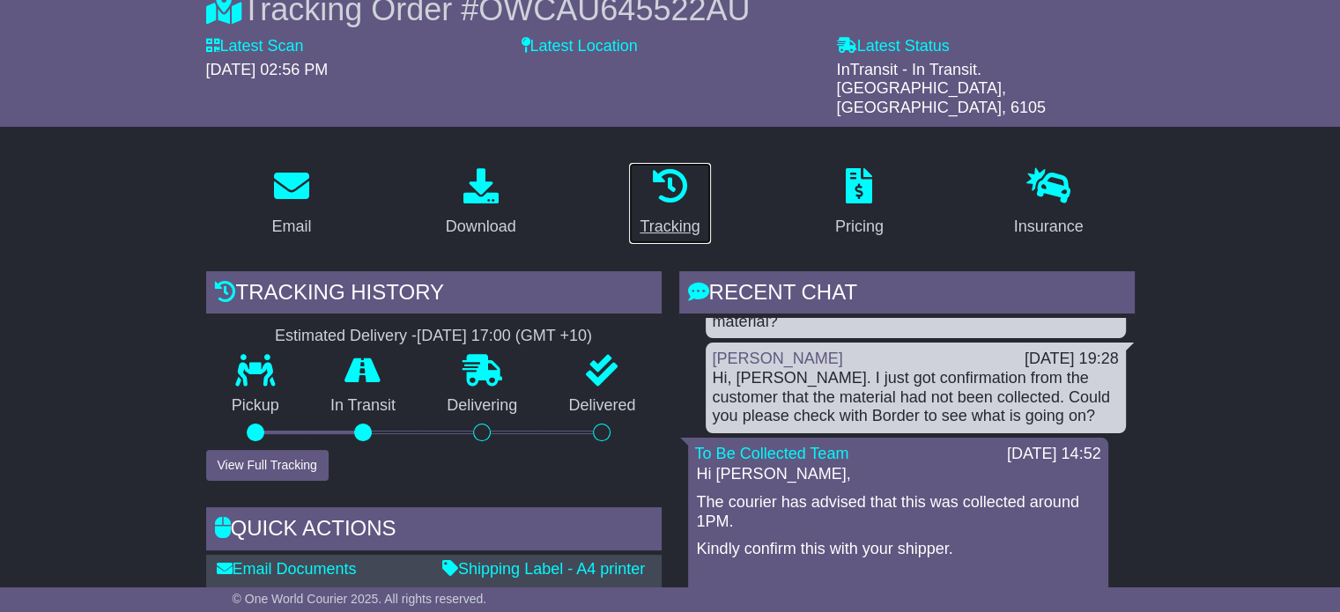
click at [683, 215] on div "Tracking" at bounding box center [670, 227] width 60 height 24
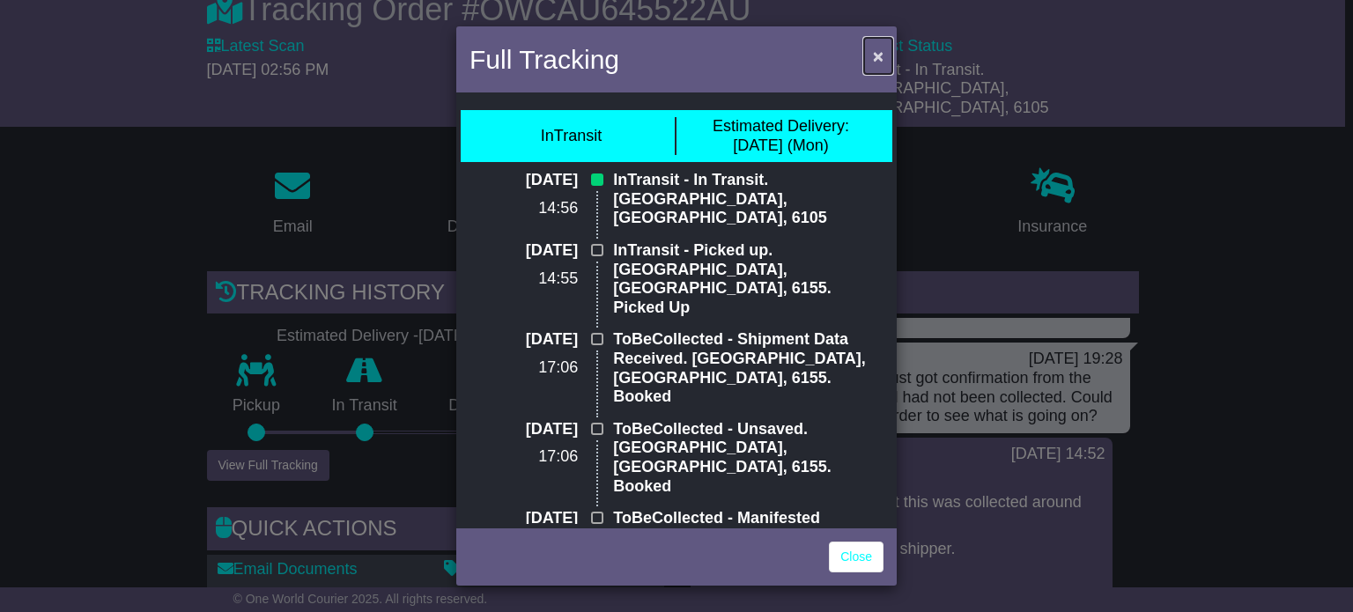
click at [892, 40] on button "×" at bounding box center [878, 56] width 28 height 36
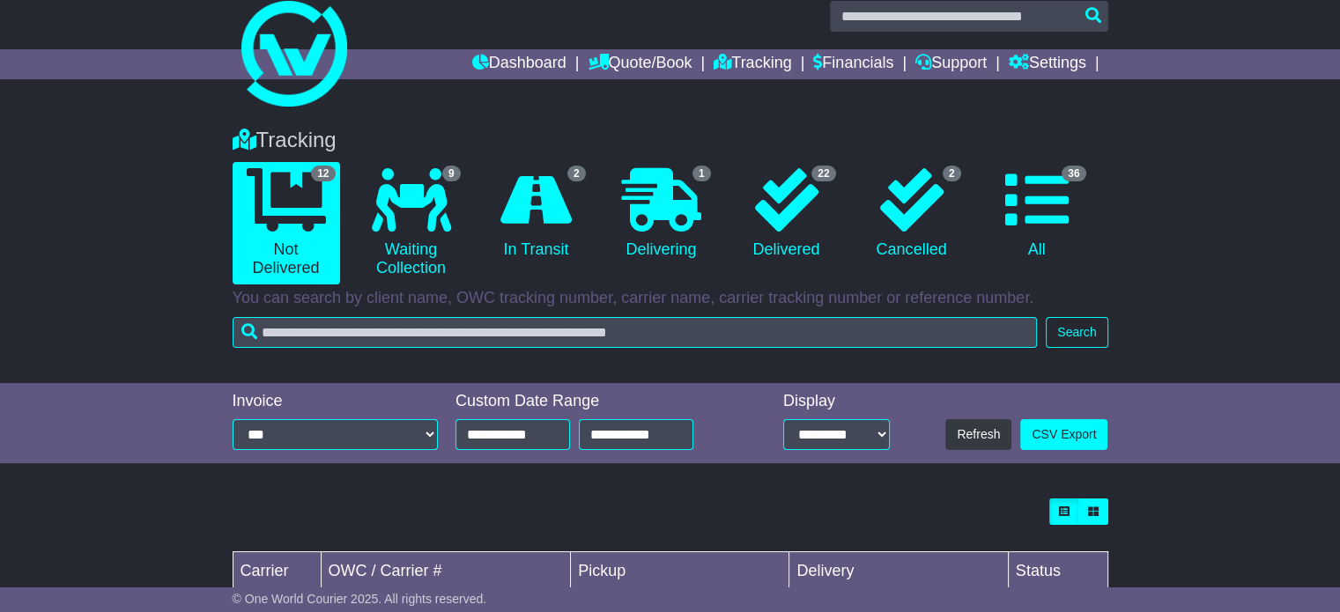
scroll to position [286, 0]
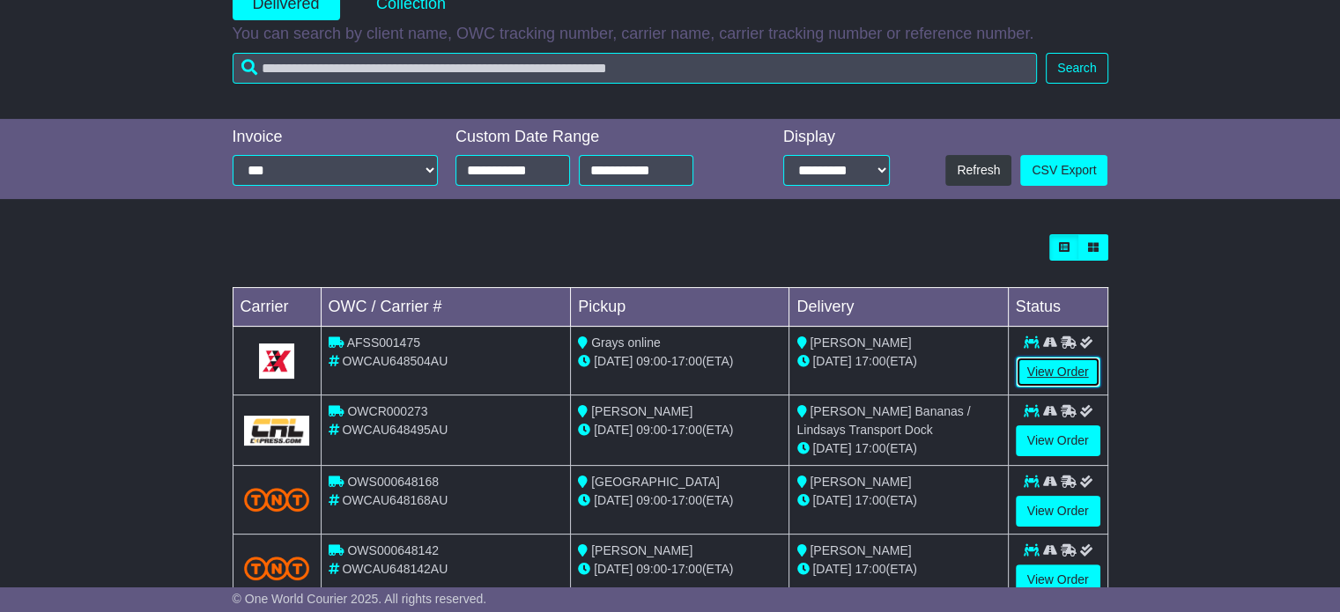
click at [1080, 368] on link "View Order" at bounding box center [1058, 372] width 85 height 31
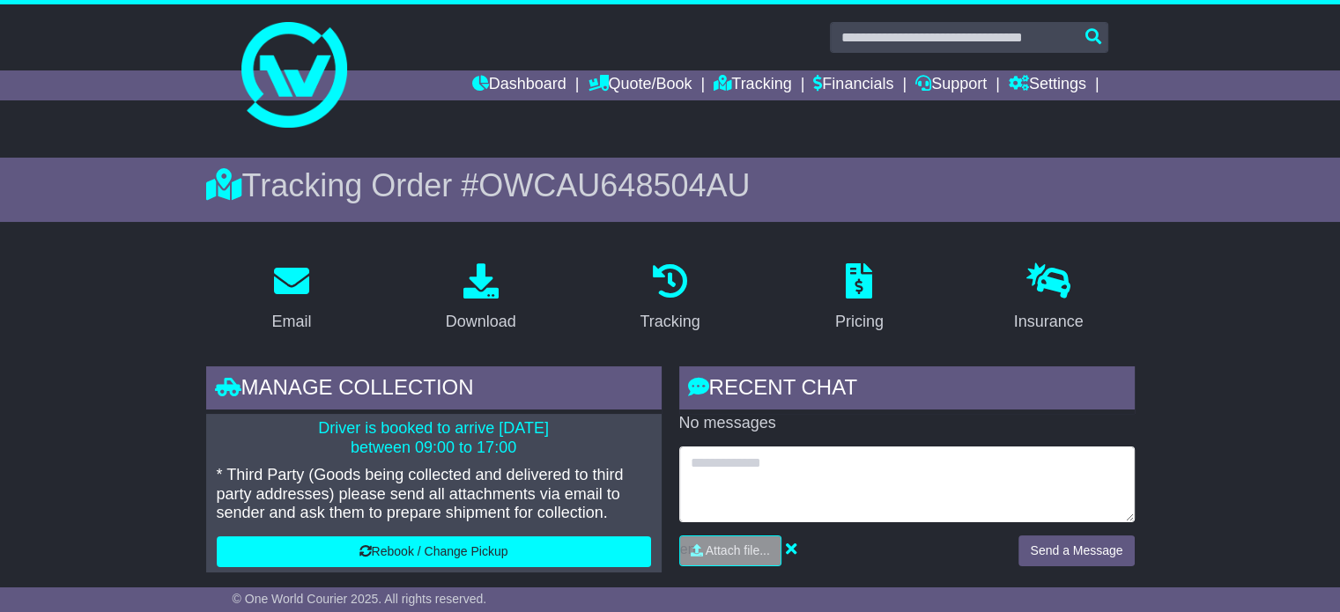
click at [892, 485] on textarea at bounding box center [907, 485] width 456 height 76
type textarea "**********"
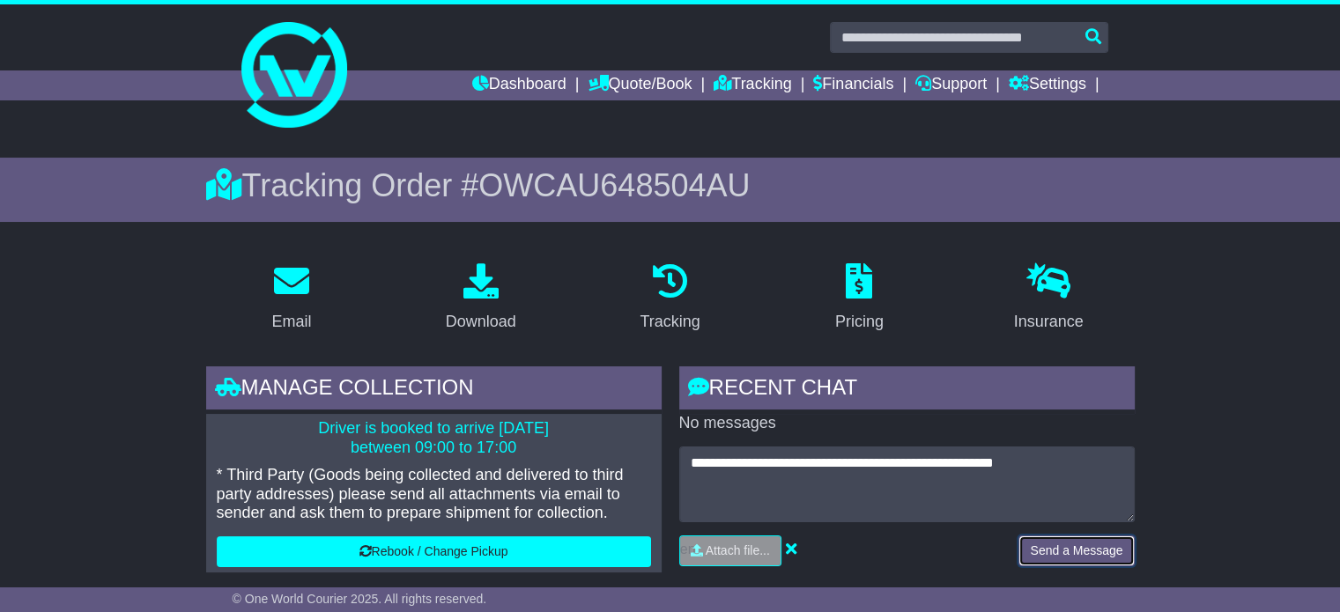
click at [1061, 552] on button "Send a Message" at bounding box center [1076, 551] width 115 height 31
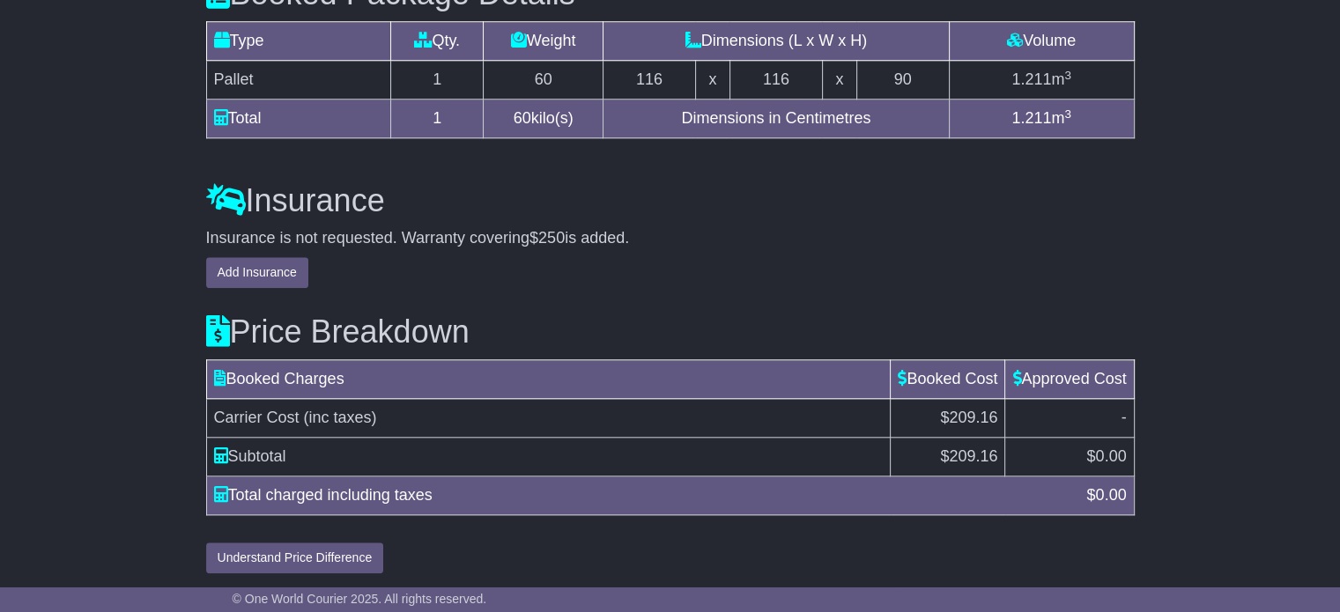
scroll to position [1192, 0]
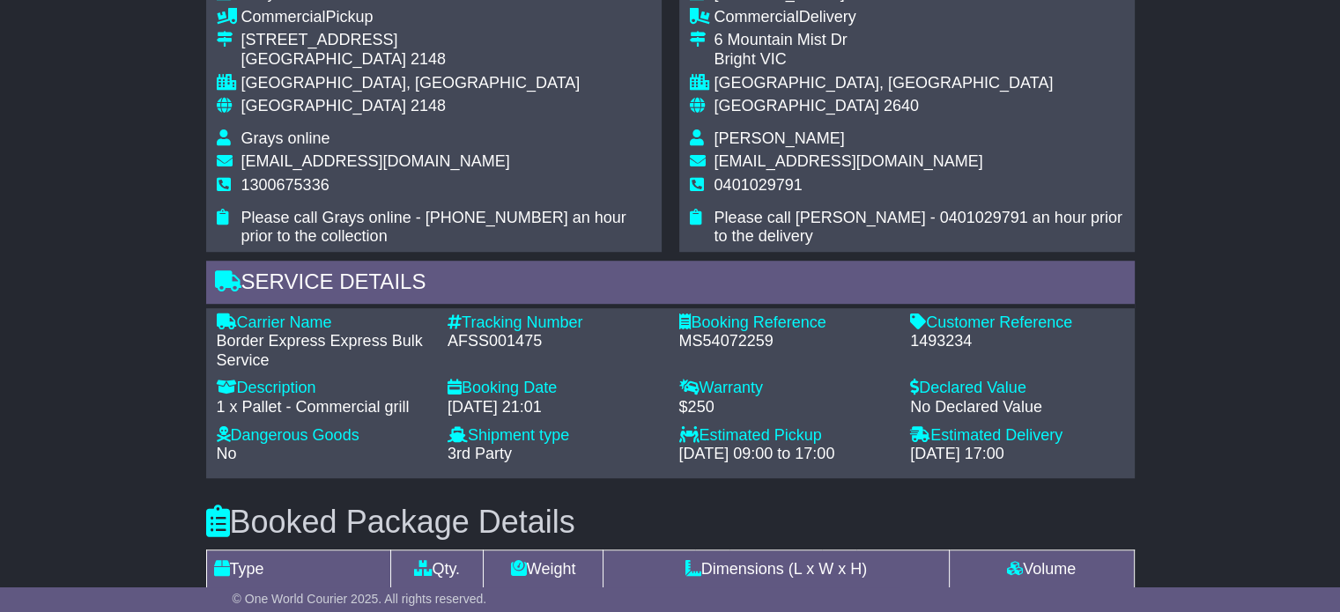
click at [567, 412] on div "[DATE] 21:01" at bounding box center [555, 407] width 214 height 19
click at [680, 360] on div "Booking Reference - MS54072259" at bounding box center [787, 342] width 232 height 57
click at [701, 409] on div "$250" at bounding box center [786, 407] width 214 height 19
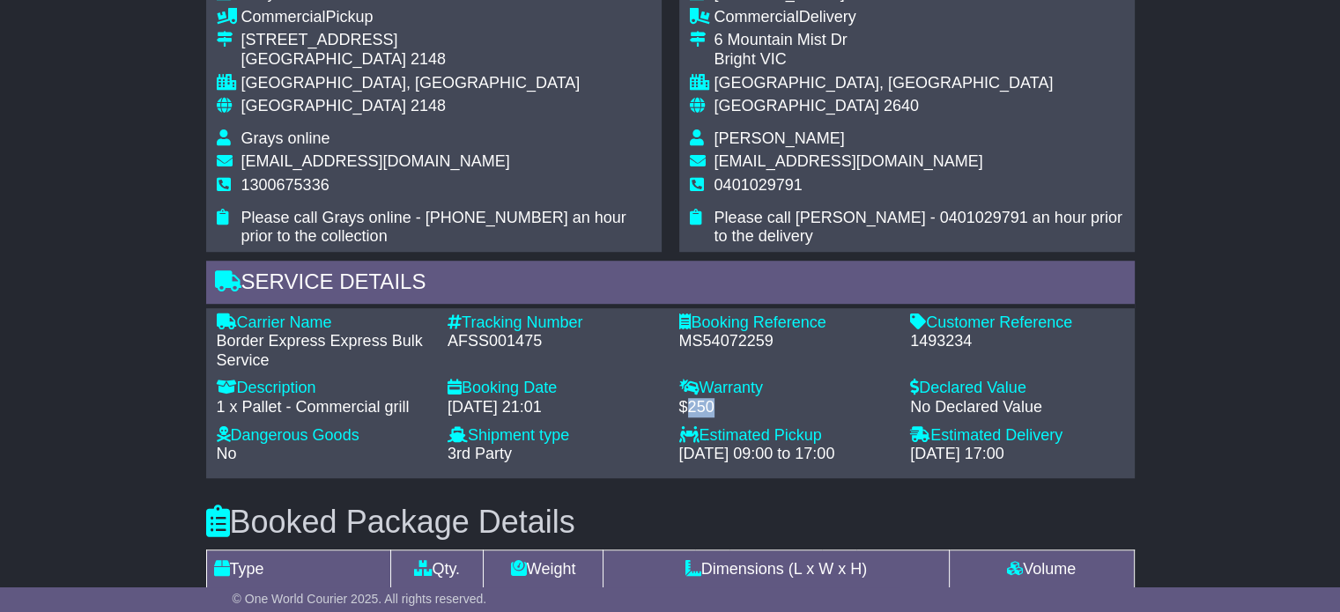
click at [701, 410] on div "$250" at bounding box center [786, 407] width 214 height 19
click at [620, 343] on div "AFSS001475" at bounding box center [555, 341] width 214 height 19
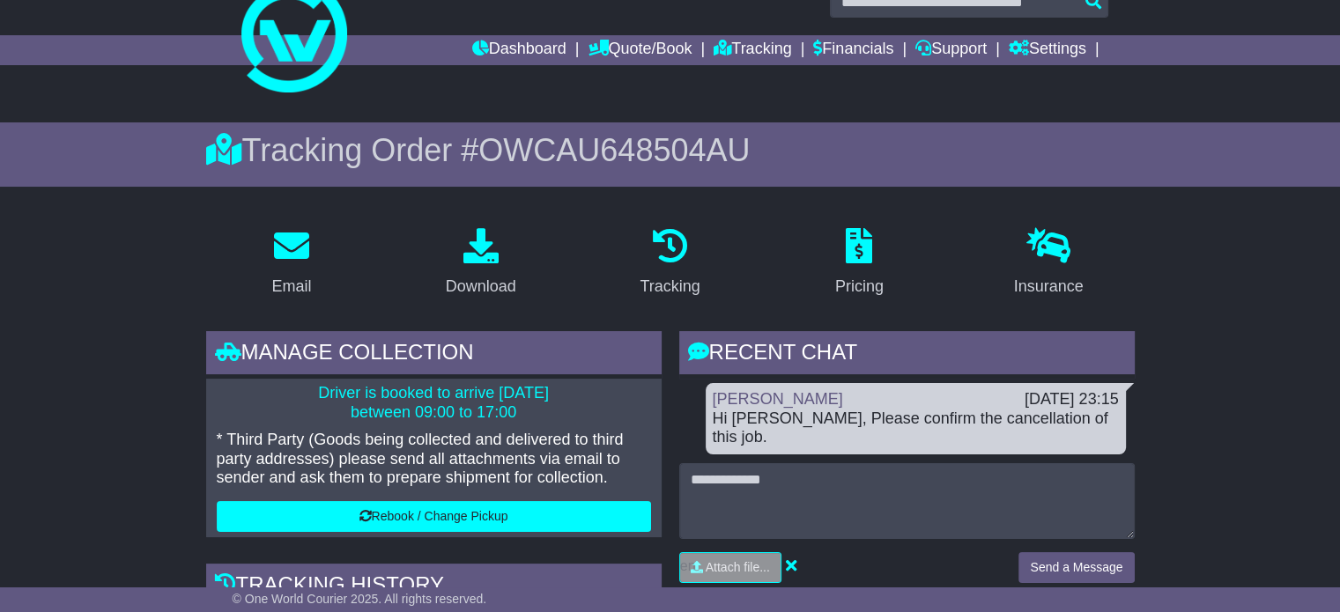
scroll to position [0, 0]
